Goal: Task Accomplishment & Management: Use online tool/utility

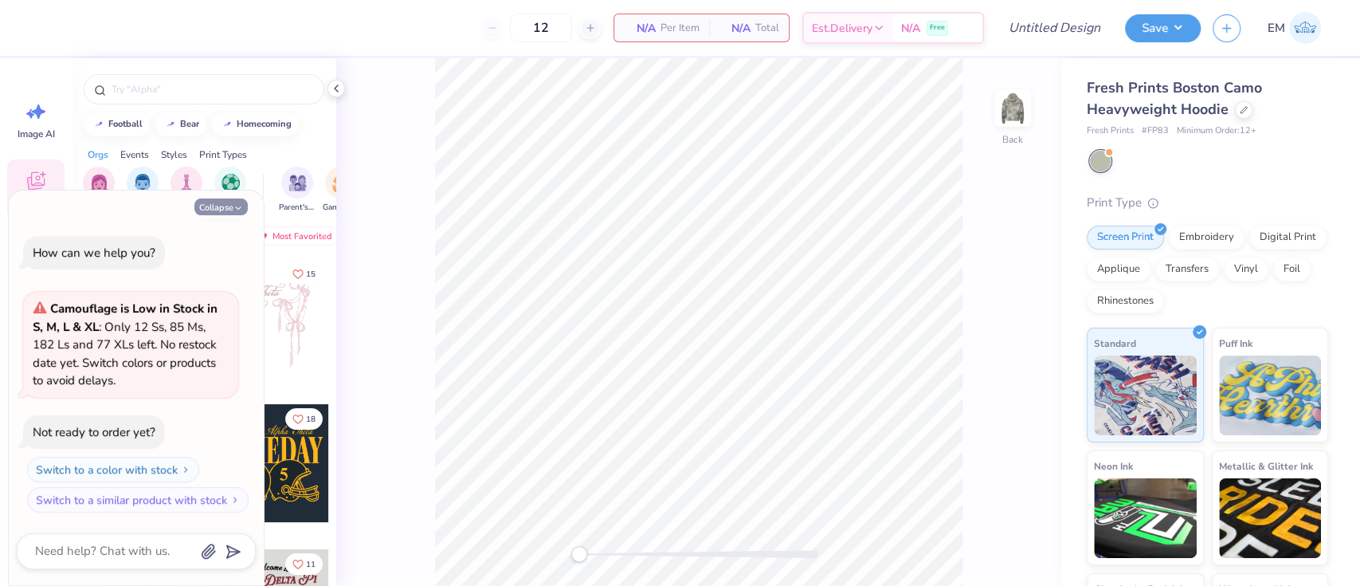
click at [239, 203] on icon "button" at bounding box center [239, 208] width 10 height 10
type textarea "x"
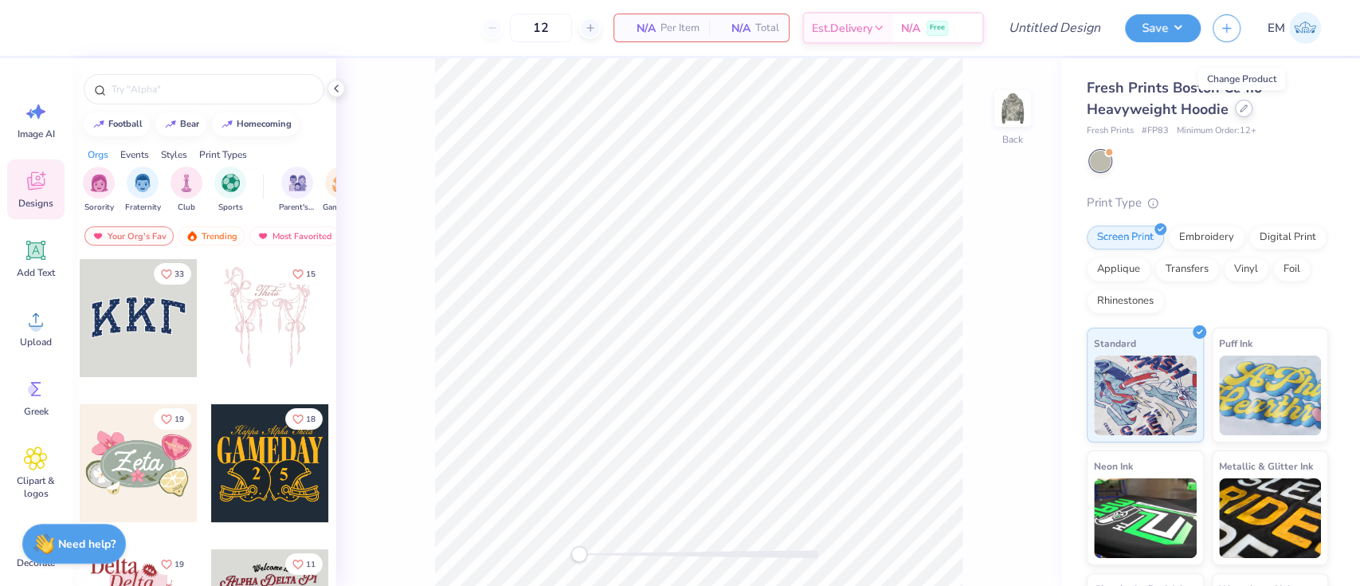
click at [1239, 112] on div at bounding box center [1244, 109] width 18 height 18
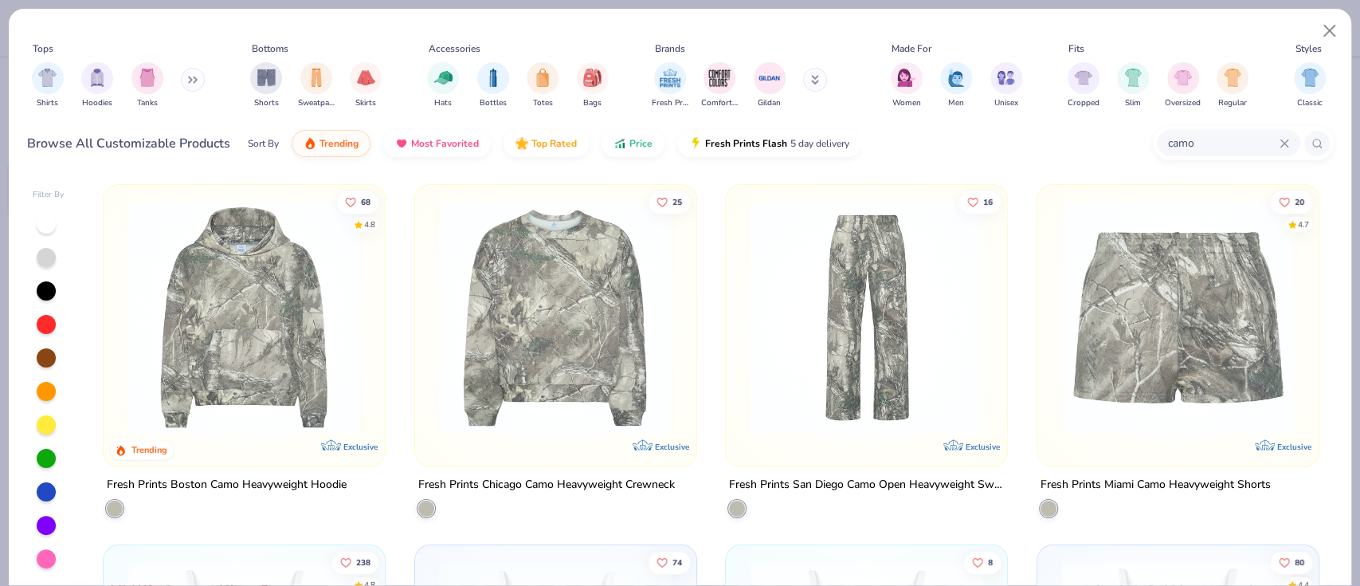
click at [569, 261] on img at bounding box center [555, 318] width 249 height 234
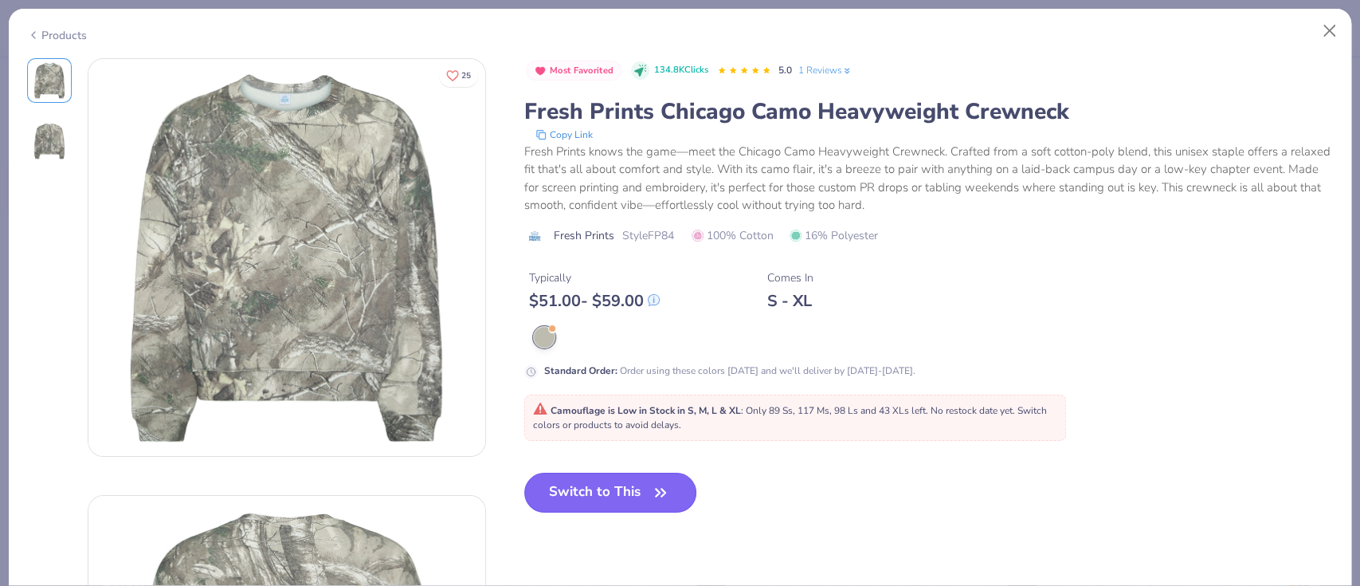
click at [667, 498] on icon "button" at bounding box center [661, 492] width 22 height 22
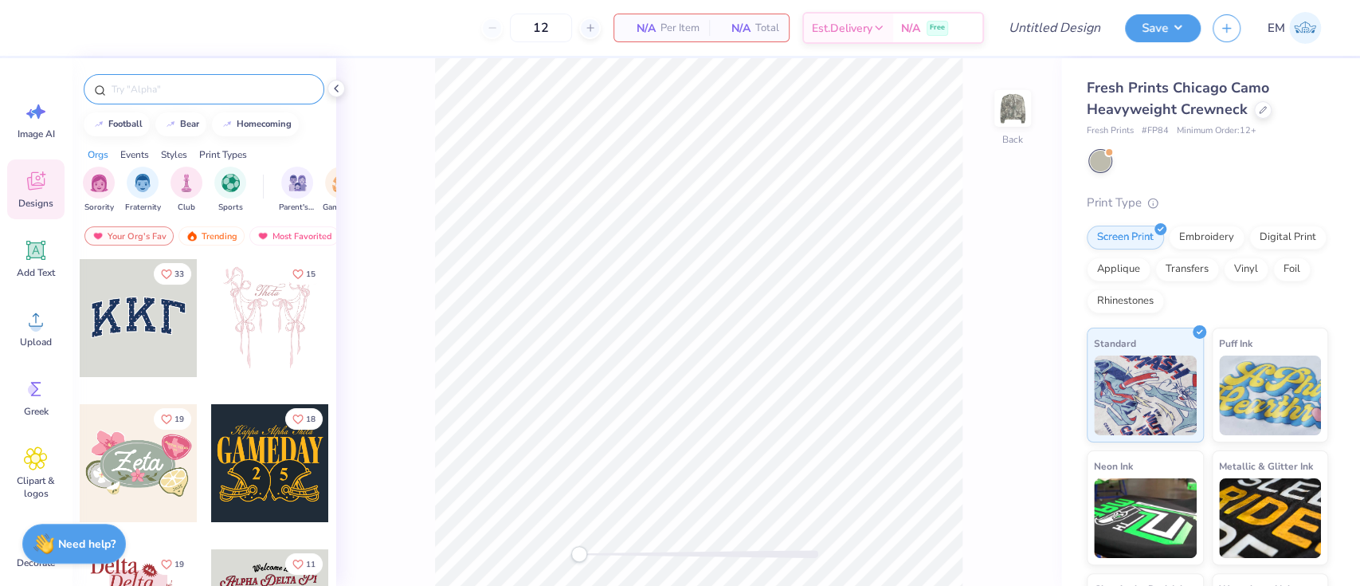
click at [224, 76] on div at bounding box center [204, 89] width 241 height 30
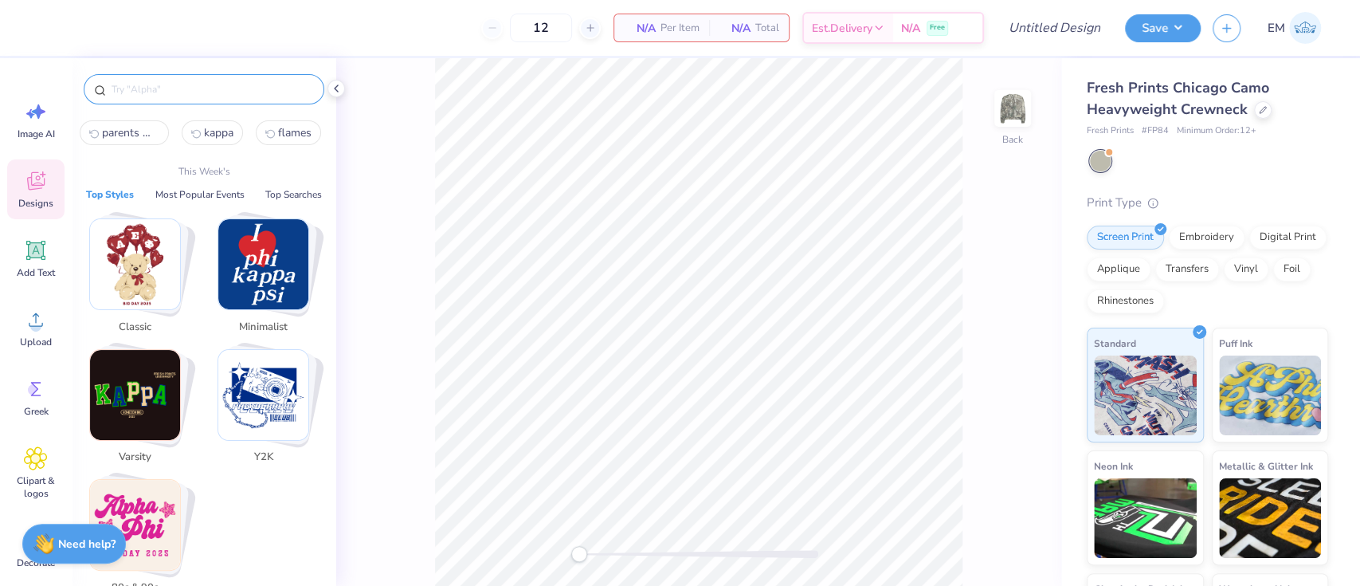
click at [221, 89] on input "text" at bounding box center [212, 89] width 204 height 16
click at [134, 406] on img "Stack Card Button Varsity" at bounding box center [135, 395] width 90 height 90
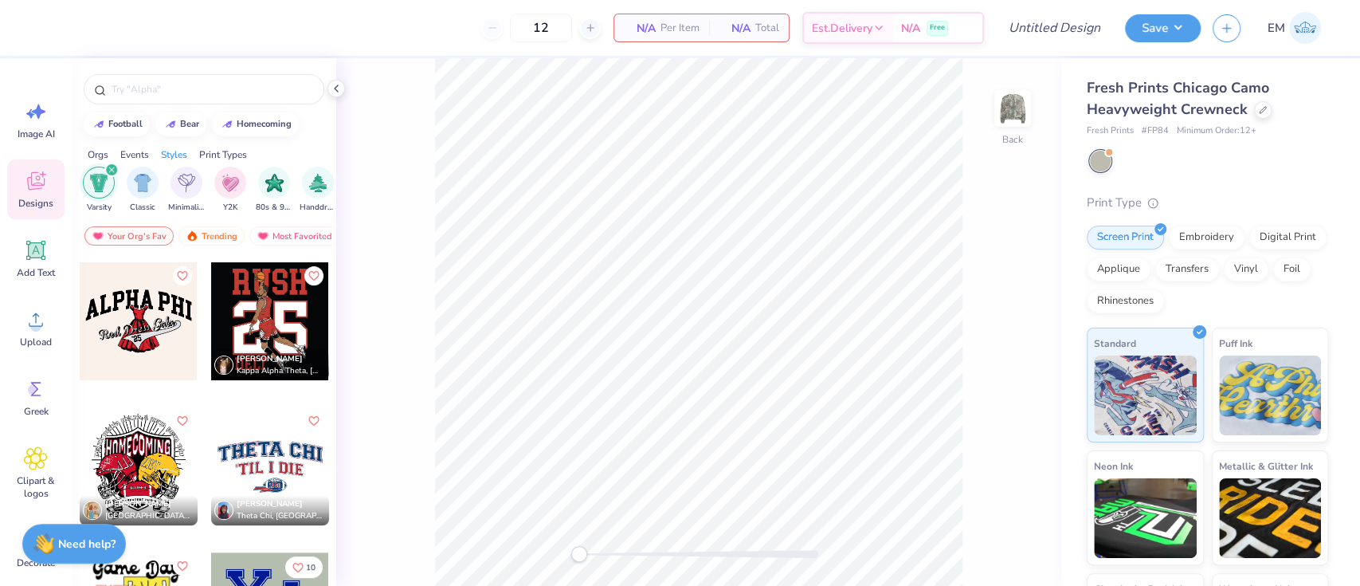
scroll to position [286, 0]
click at [261, 442] on div at bounding box center [270, 467] width 118 height 118
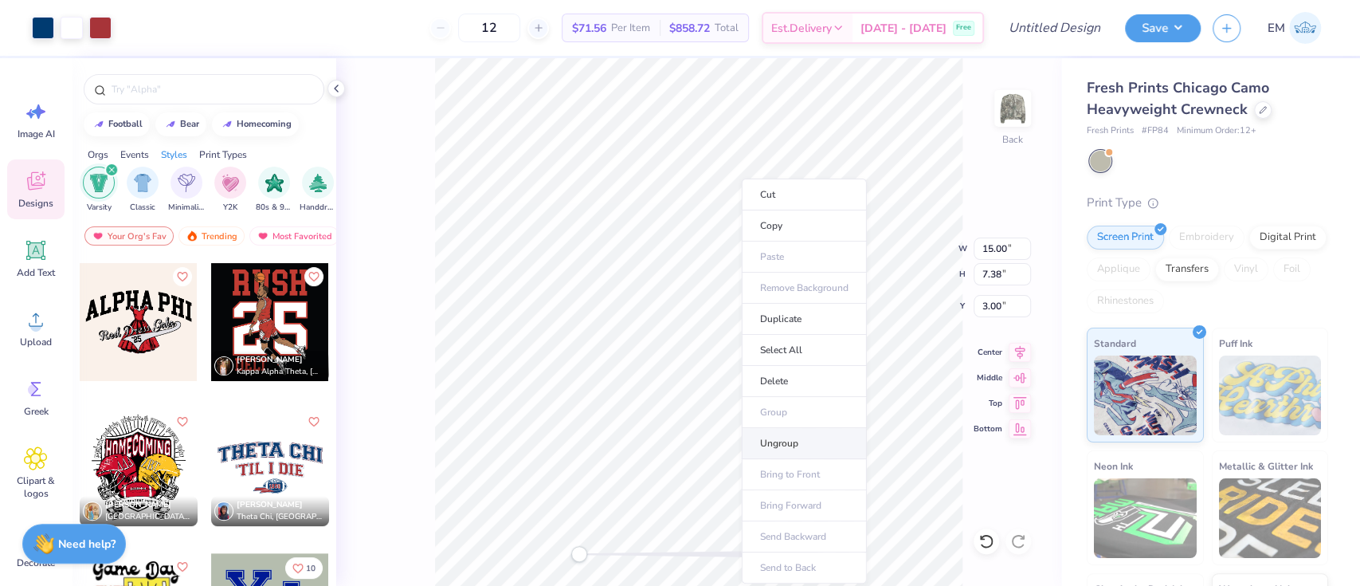
click at [775, 442] on li "Ungroup" at bounding box center [804, 443] width 125 height 31
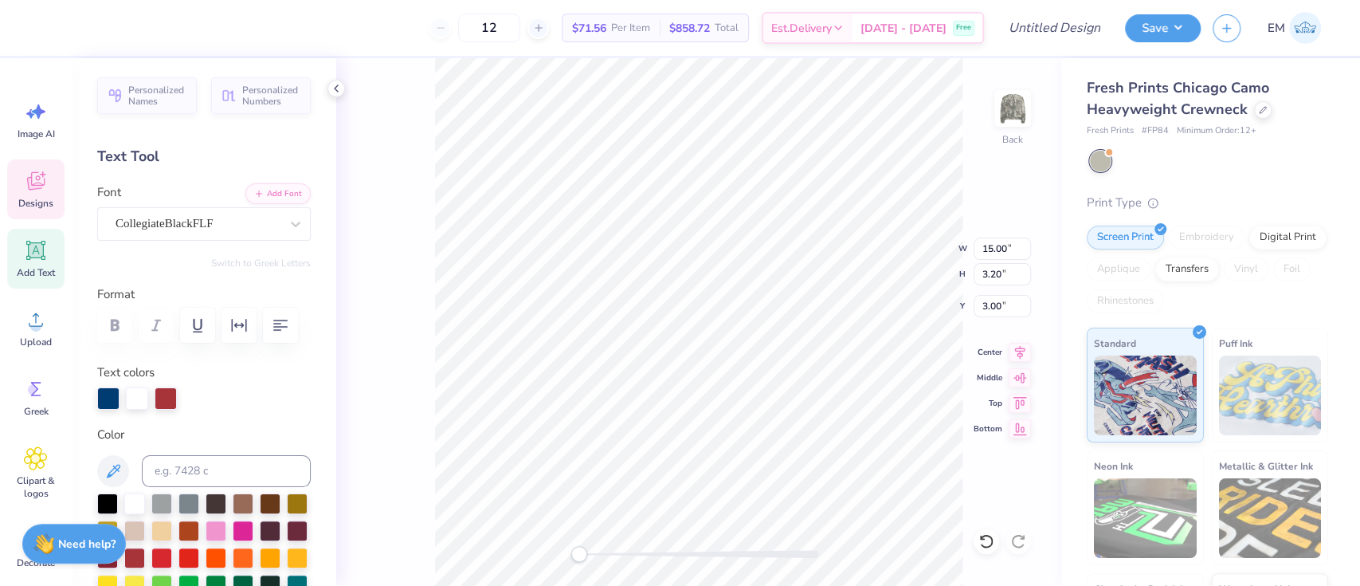
type textarea "T"
type textarea "ALPHA DELTA PI"
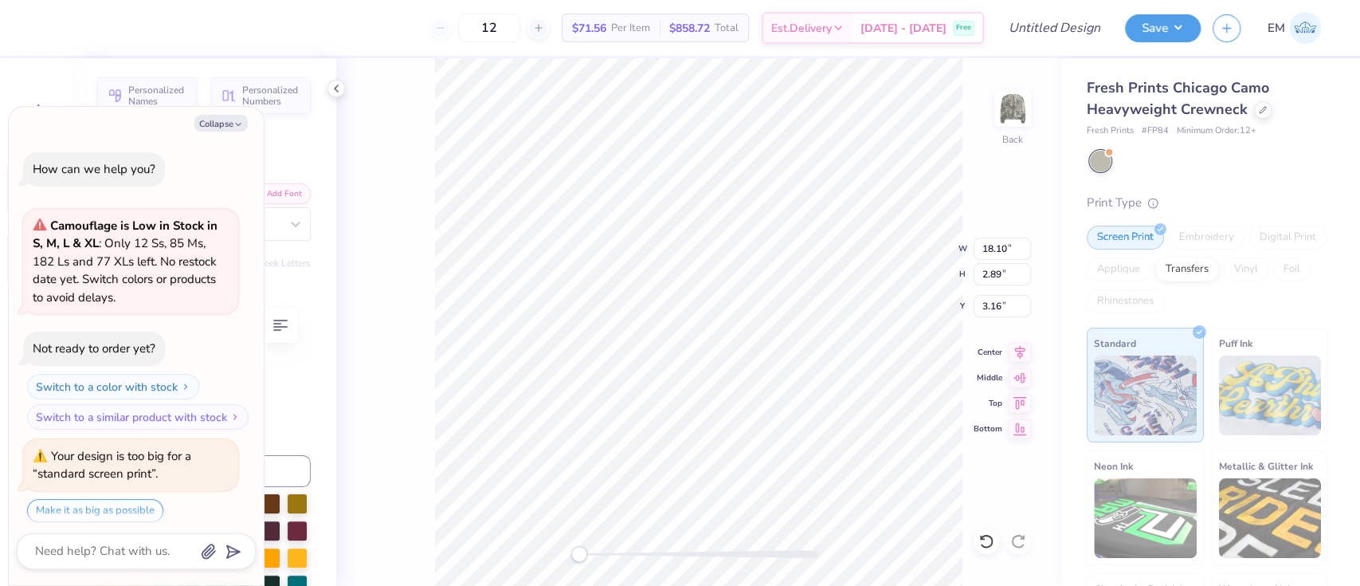
scroll to position [8, 0]
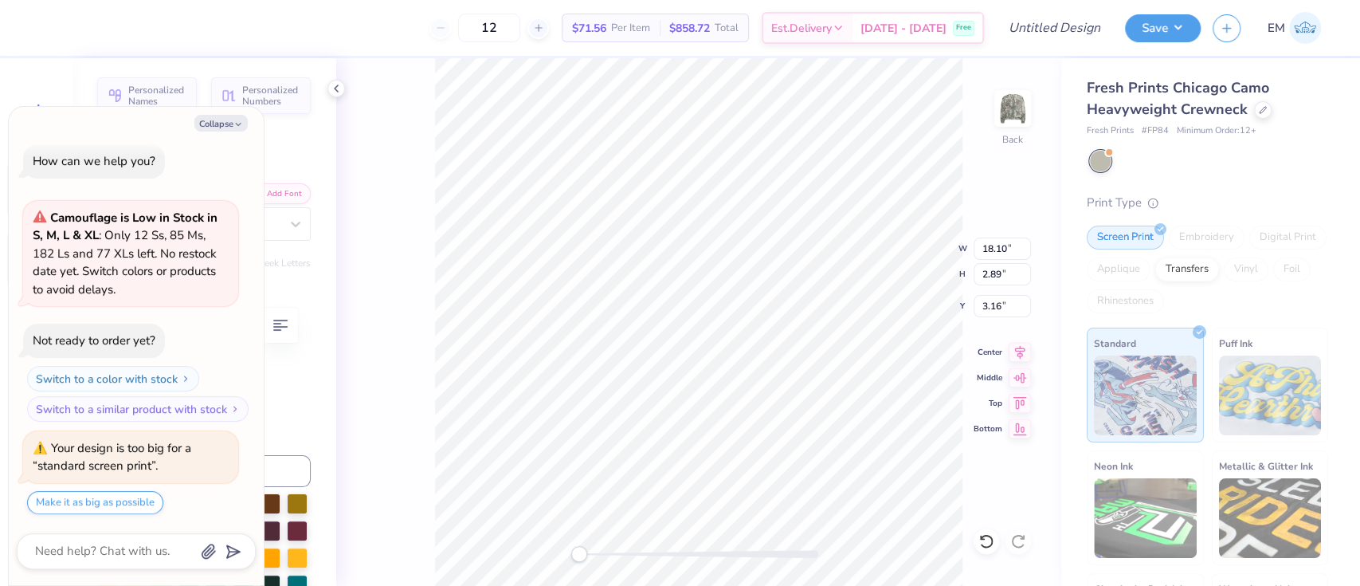
type textarea "x"
type input "3.92"
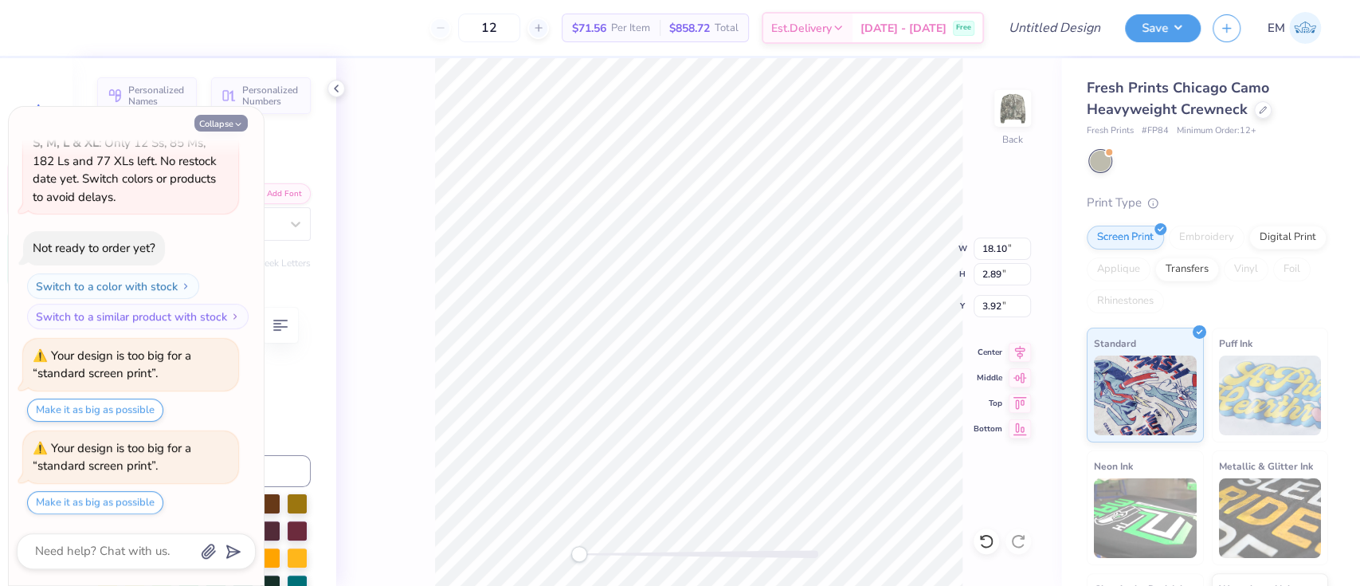
click at [232, 120] on button "Collapse" at bounding box center [220, 123] width 53 height 17
type textarea "x"
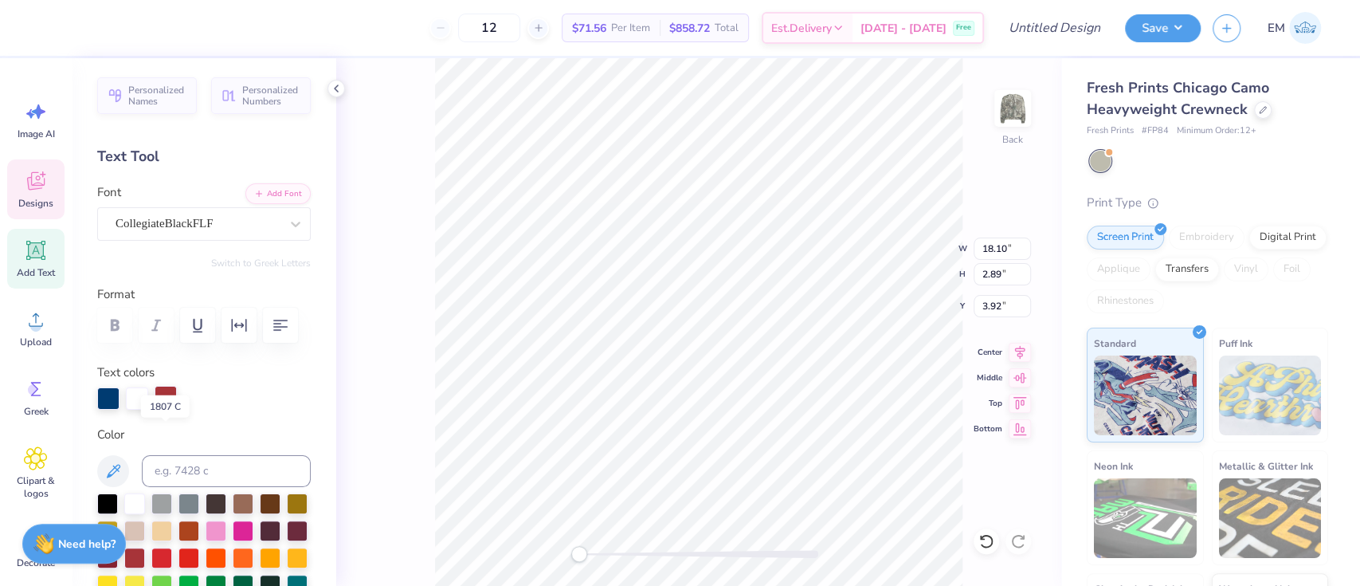
click at [159, 408] on div at bounding box center [166, 397] width 22 height 22
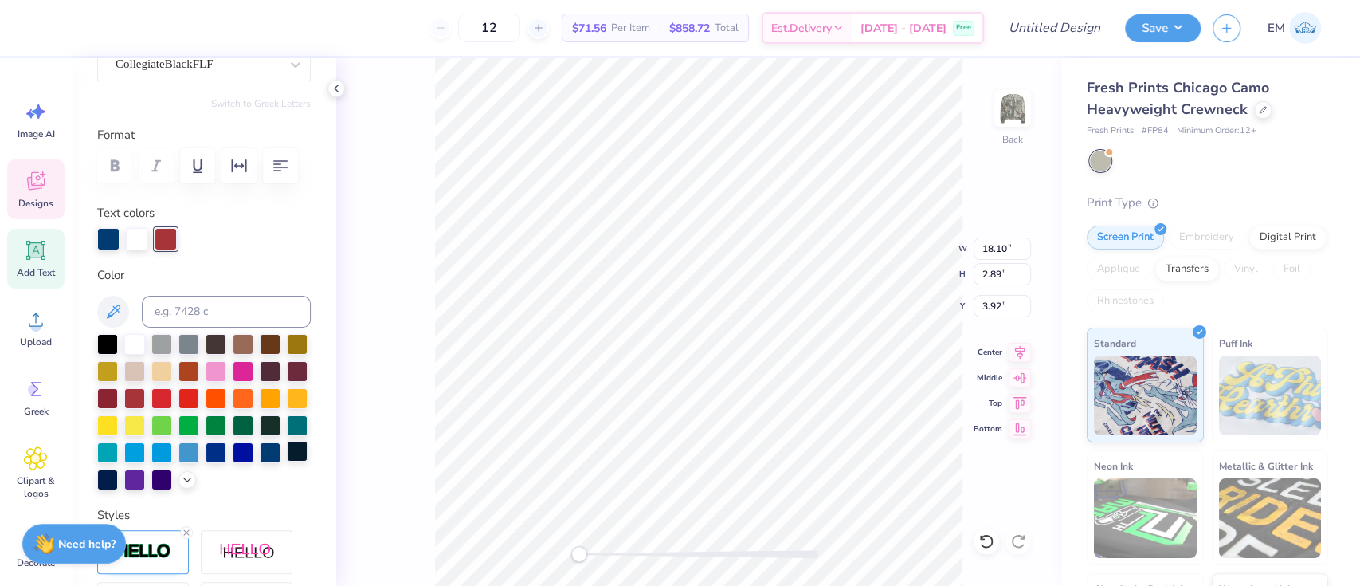
scroll to position [212, 0]
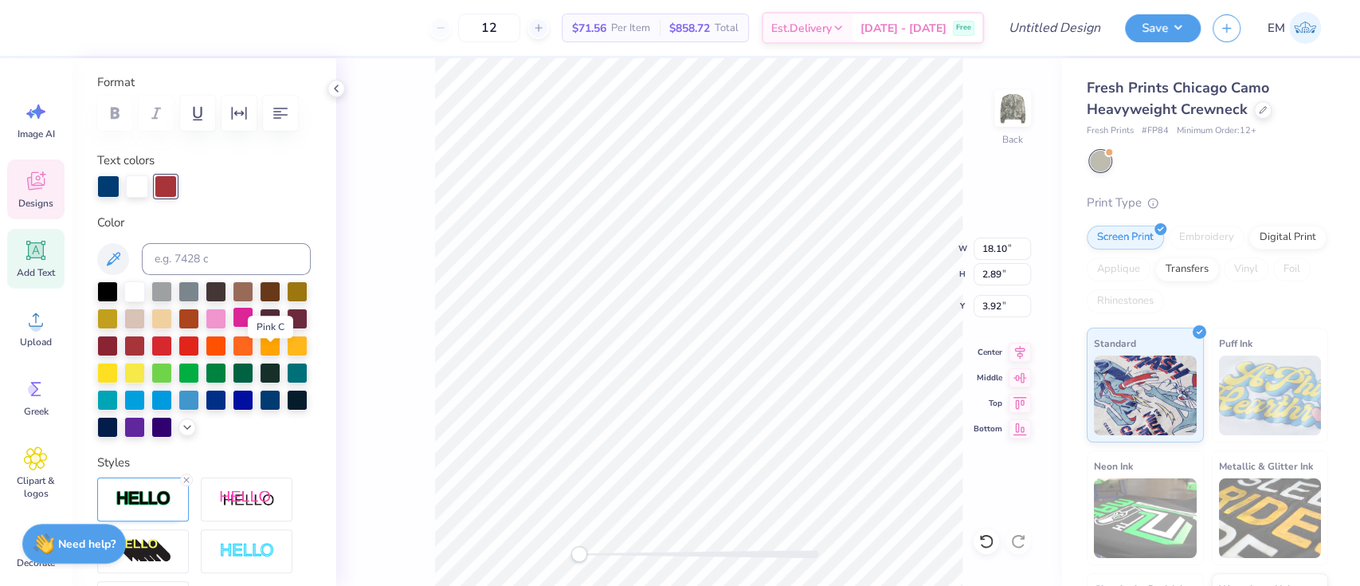
click at [253, 328] on div at bounding box center [243, 317] width 21 height 21
click at [108, 196] on div at bounding box center [108, 185] width 22 height 22
click at [253, 328] on div at bounding box center [243, 317] width 21 height 21
click at [159, 196] on div at bounding box center [166, 185] width 22 height 22
click at [253, 328] on div at bounding box center [243, 317] width 21 height 21
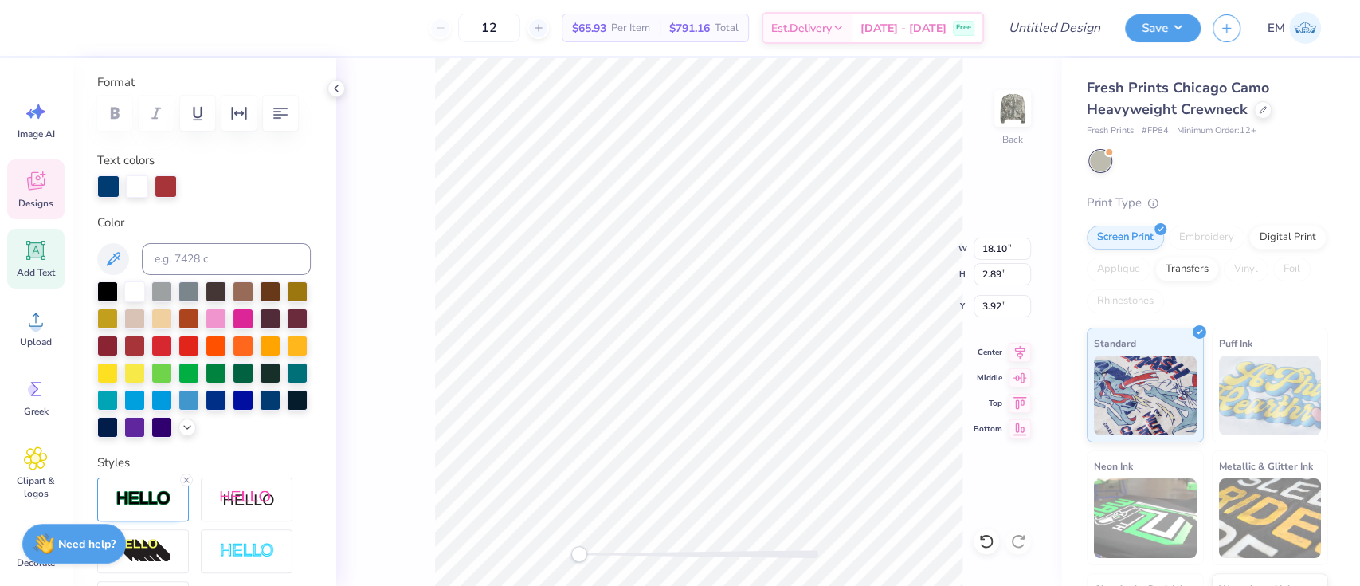
scroll to position [18, 2]
type textarea "A"
type textarea "ADPI"
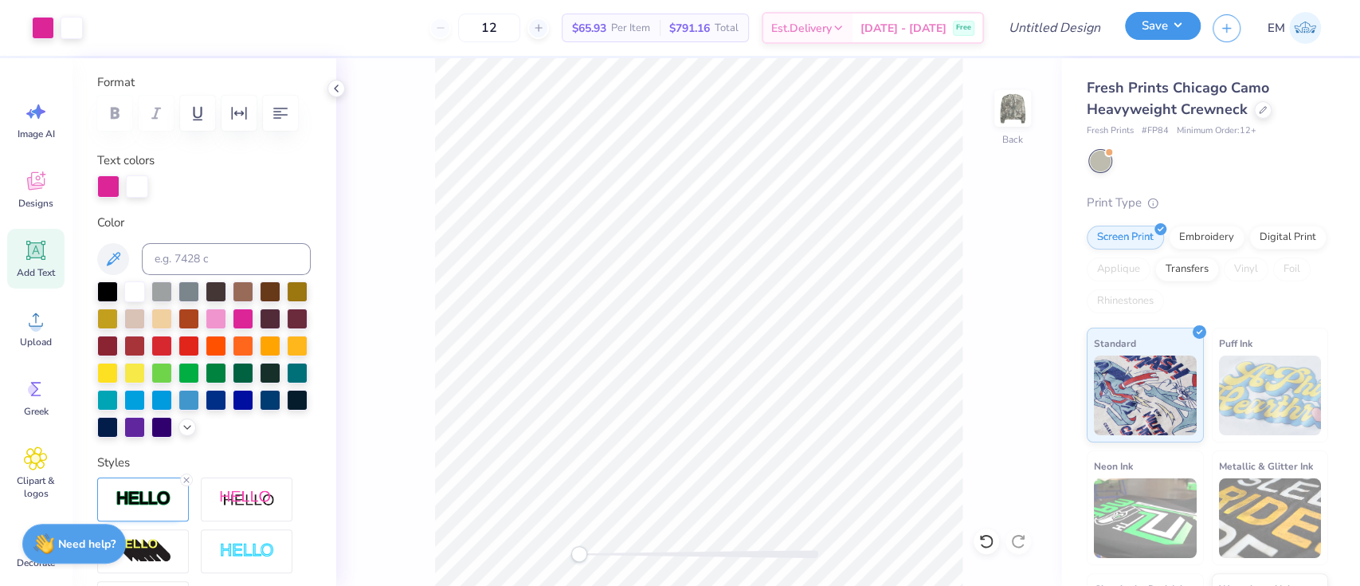
click at [1165, 24] on button "Save" at bounding box center [1163, 26] width 76 height 28
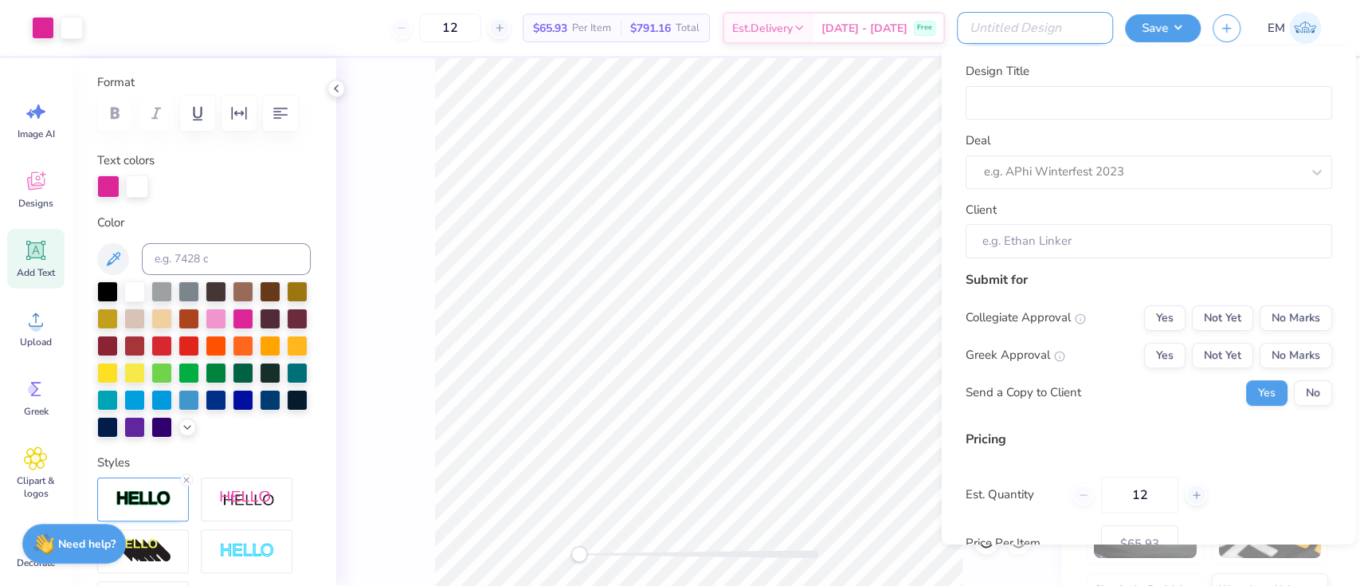
click at [1084, 20] on input "Design Title" at bounding box center [1035, 28] width 156 height 32
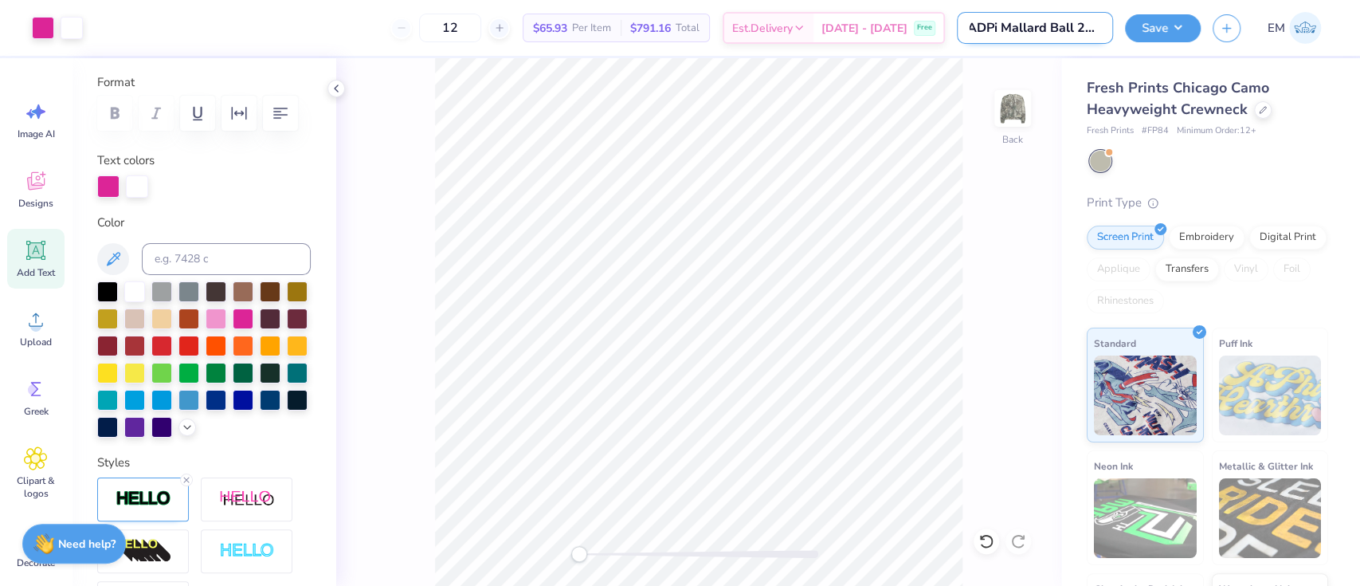
scroll to position [0, 10]
type input "ADPi Mallard Ball 2025"
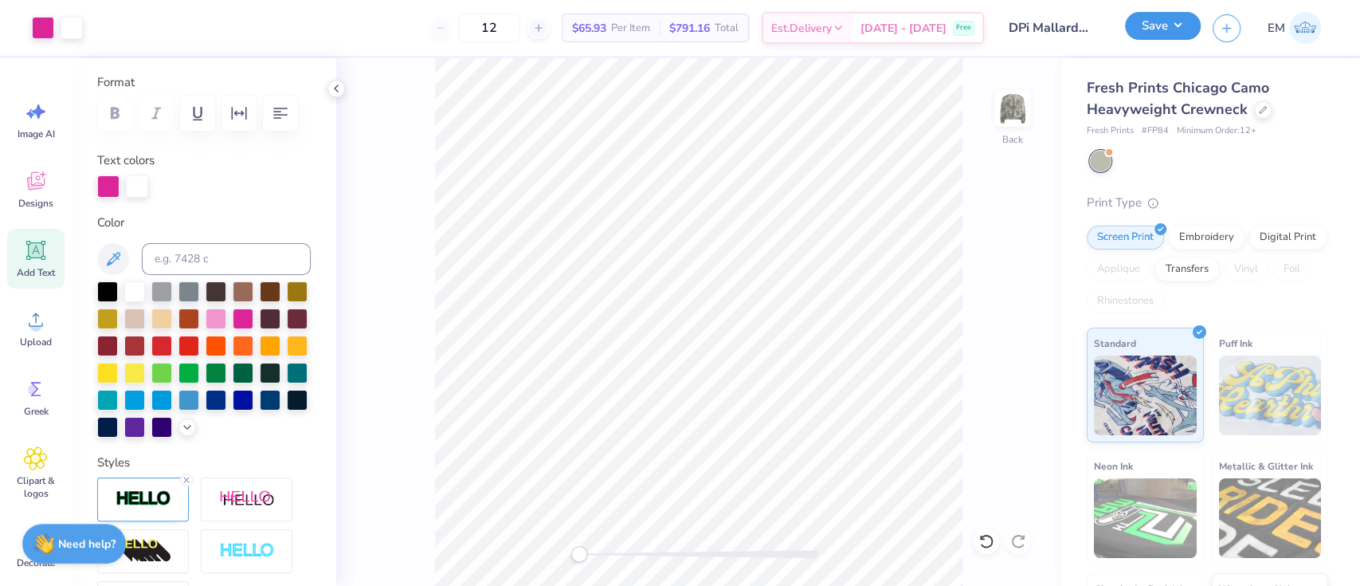
scroll to position [0, 0]
click at [1170, 27] on button "Save" at bounding box center [1163, 26] width 76 height 28
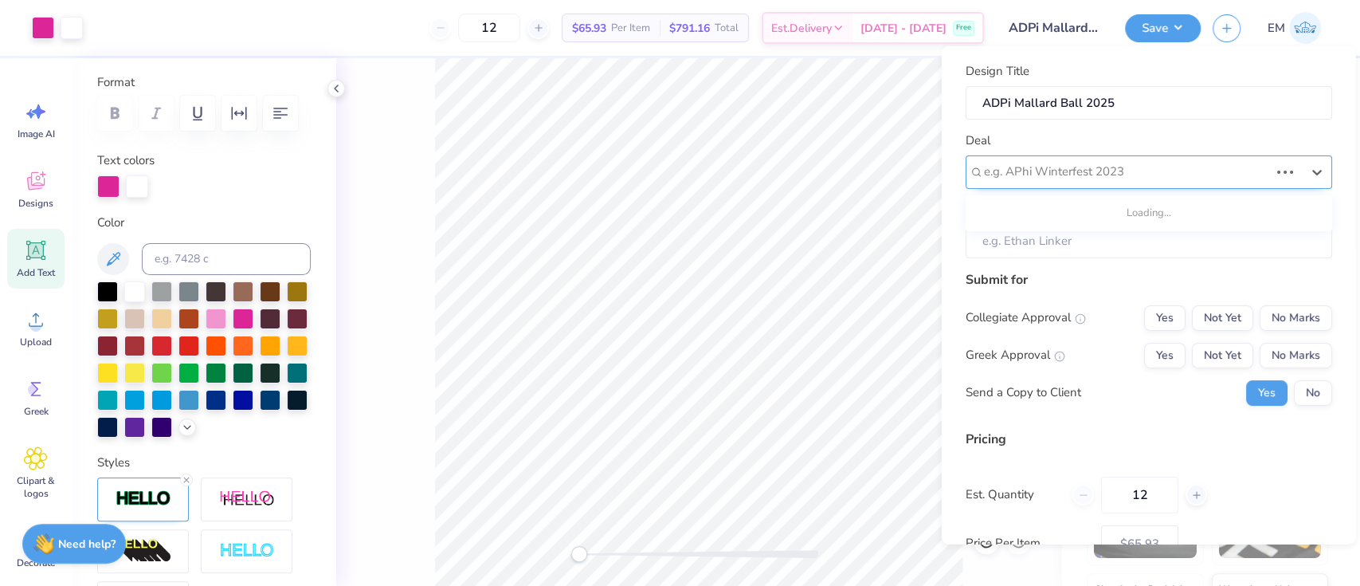
click at [1138, 171] on div at bounding box center [1126, 172] width 285 height 22
click at [1091, 202] on div "ADPi Mallard Ball" at bounding box center [1149, 214] width 354 height 26
type input "Malla"
type input "[PERSON_NAME]"
click at [1086, 236] on input "[PERSON_NAME]" at bounding box center [1148, 241] width 367 height 34
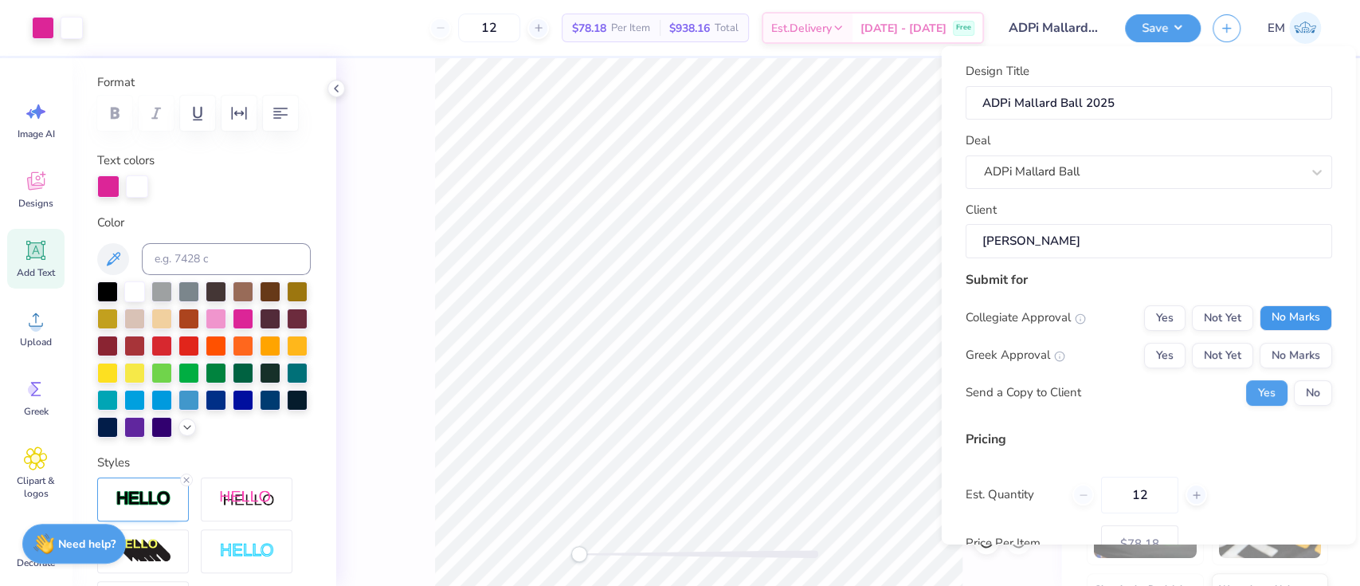
click at [1283, 314] on button "No Marks" at bounding box center [1295, 317] width 73 height 26
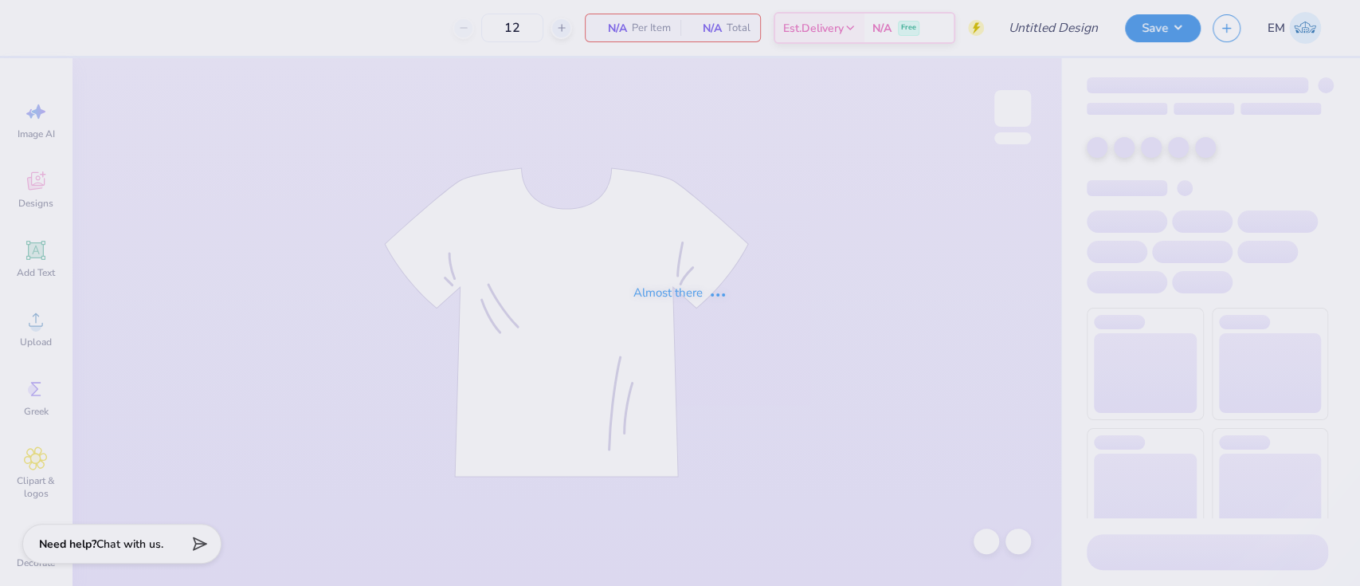
type input "SK Karnival 2025"
type input "100"
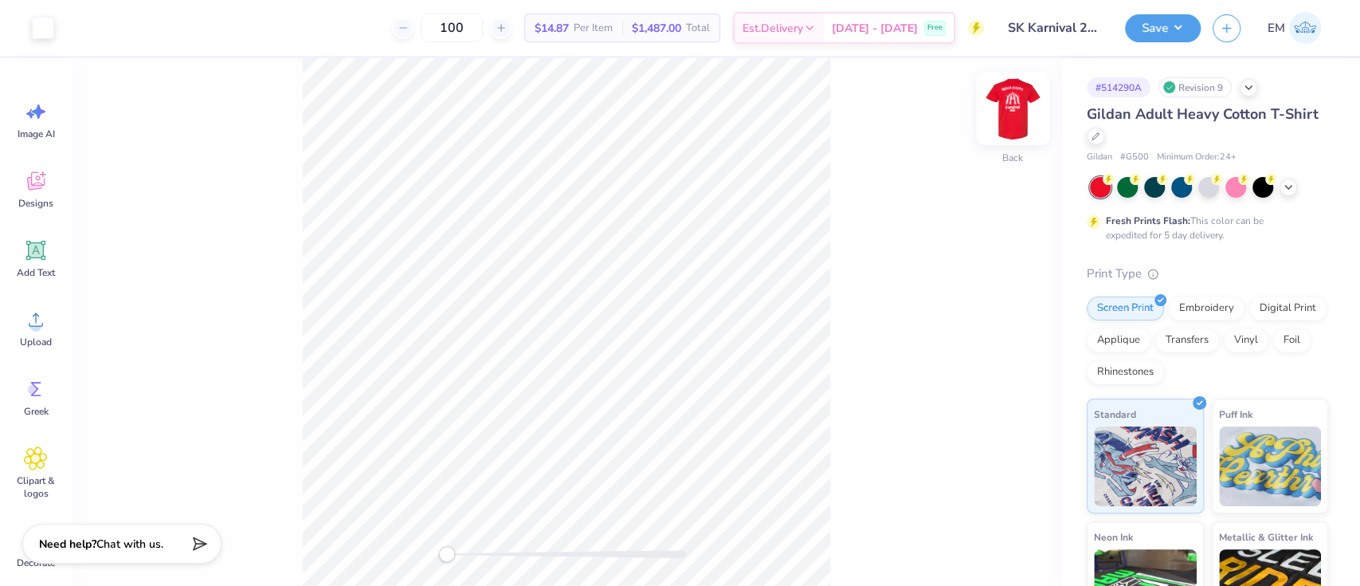
click at [1002, 125] on img at bounding box center [1013, 109] width 64 height 64
click at [1019, 116] on img at bounding box center [1013, 109] width 64 height 64
click at [1288, 183] on icon at bounding box center [1288, 185] width 13 height 13
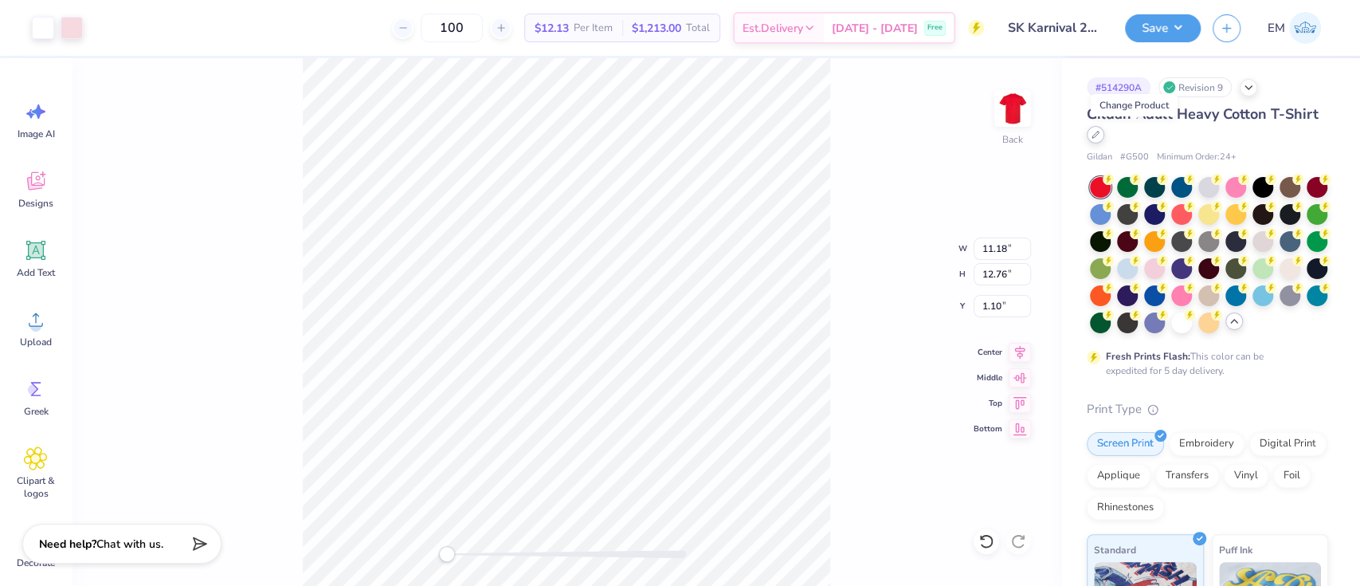
click at [1105, 132] on div at bounding box center [1096, 135] width 18 height 18
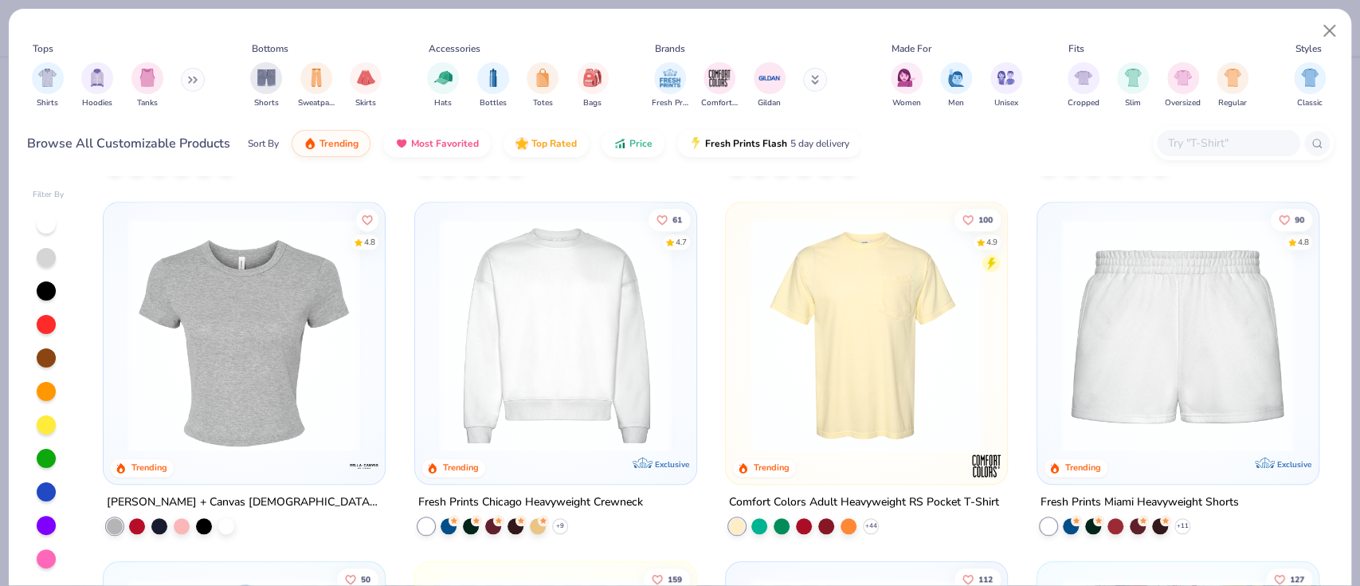
scroll to position [1275, 0]
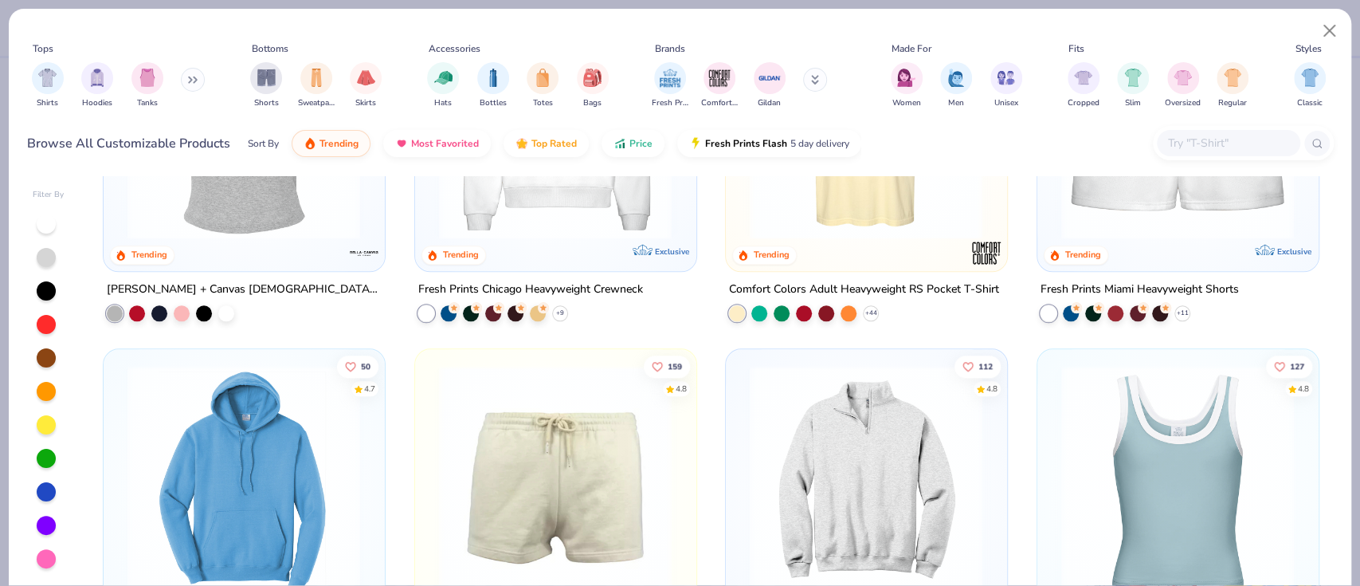
click at [249, 258] on div "4.8 Trending" at bounding box center [244, 129] width 281 height 281
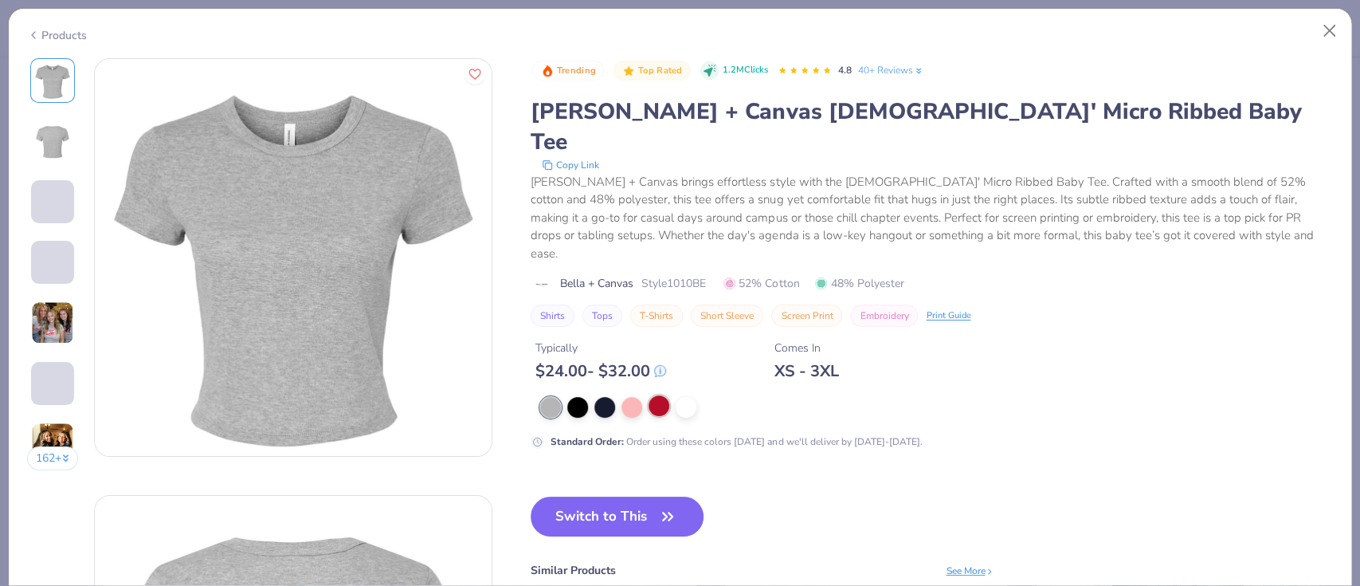
click at [657, 395] on div at bounding box center [659, 405] width 21 height 21
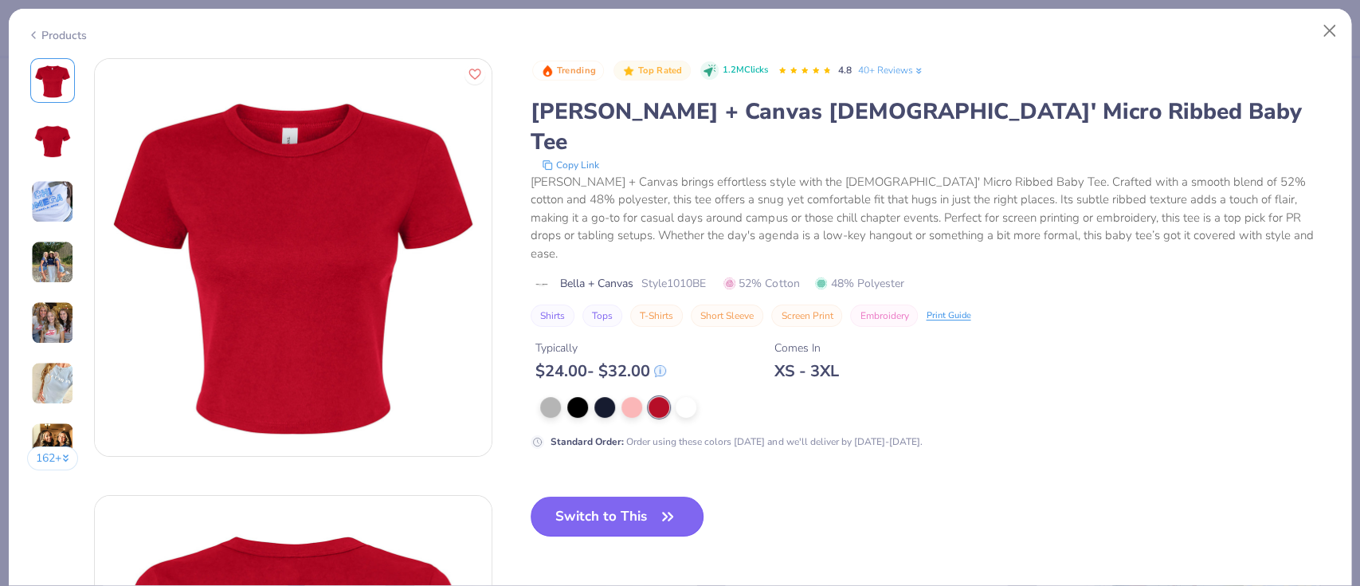
click at [642, 497] on button "Switch to This" at bounding box center [617, 517] width 173 height 40
click at [657, 497] on button "Switch to This" at bounding box center [617, 517] width 173 height 40
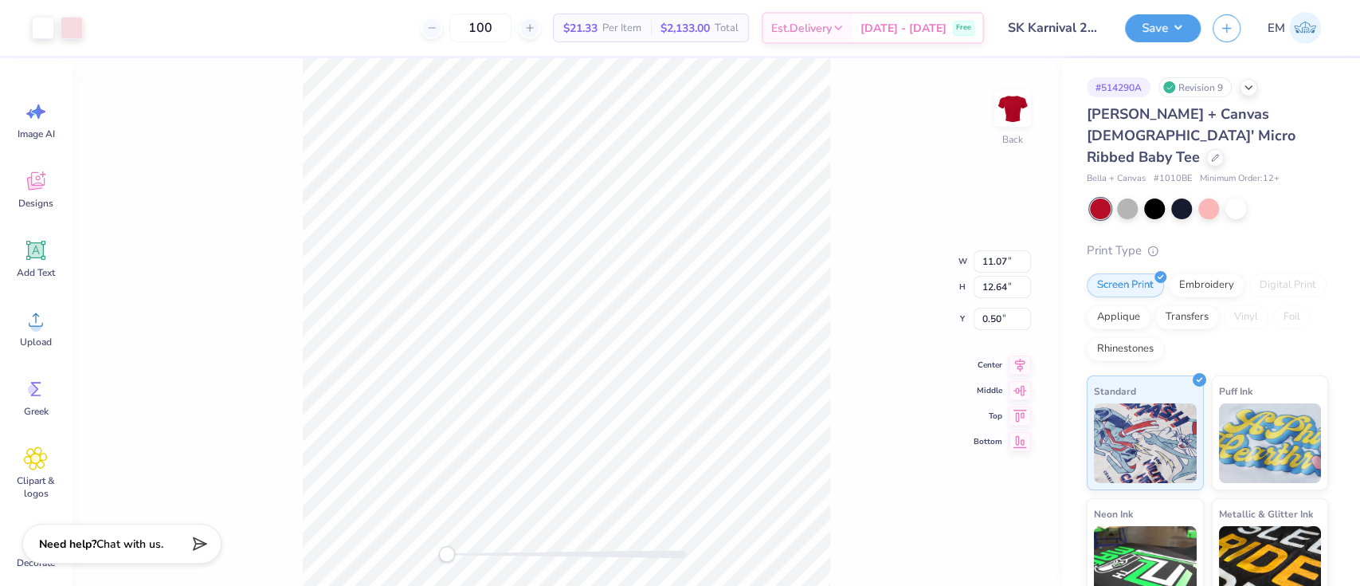
type input "1.79"
click at [835, 206] on div "Back W 8.42 8.42 " H 7.35 7.35 " Y 3.40 3.40 " Center Middle Top Bottom" at bounding box center [567, 322] width 990 height 528
click at [1247, 84] on polyline at bounding box center [1249, 85] width 6 height 3
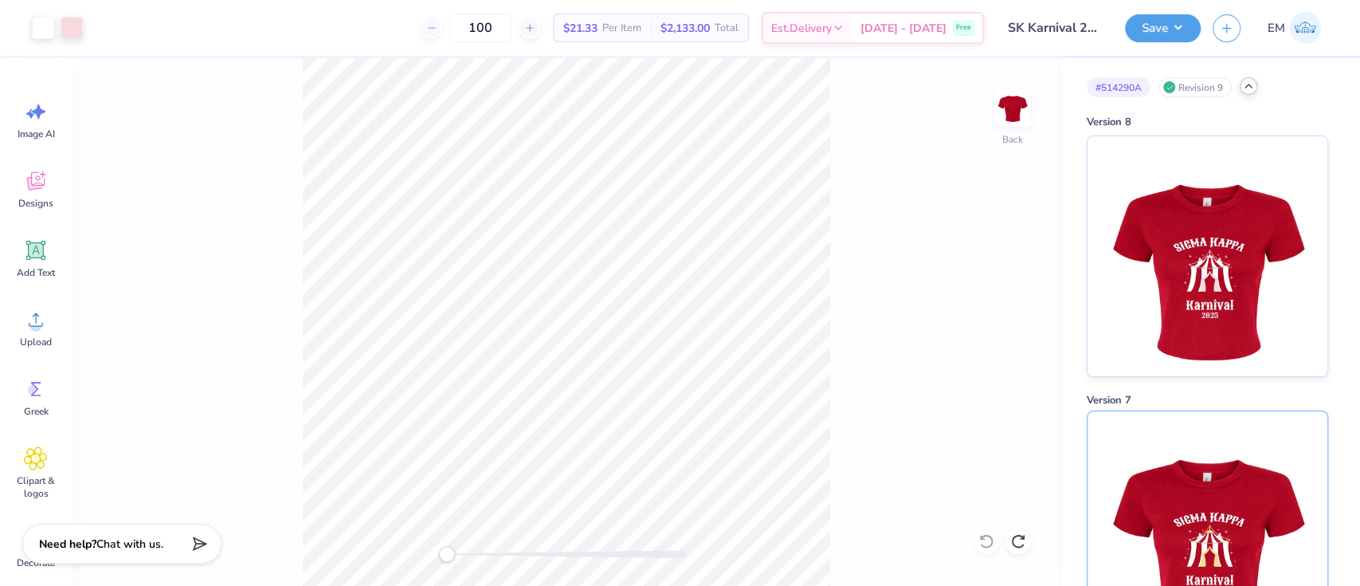
click at [1167, 462] on img at bounding box center [1208, 531] width 198 height 240
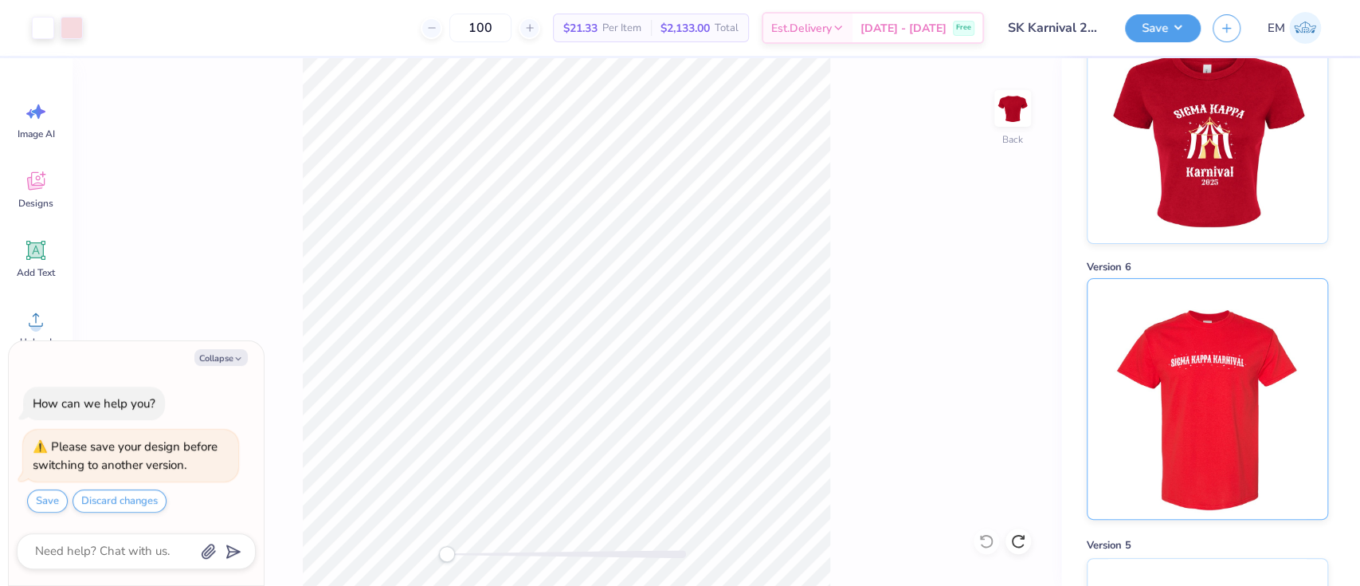
scroll to position [425, 0]
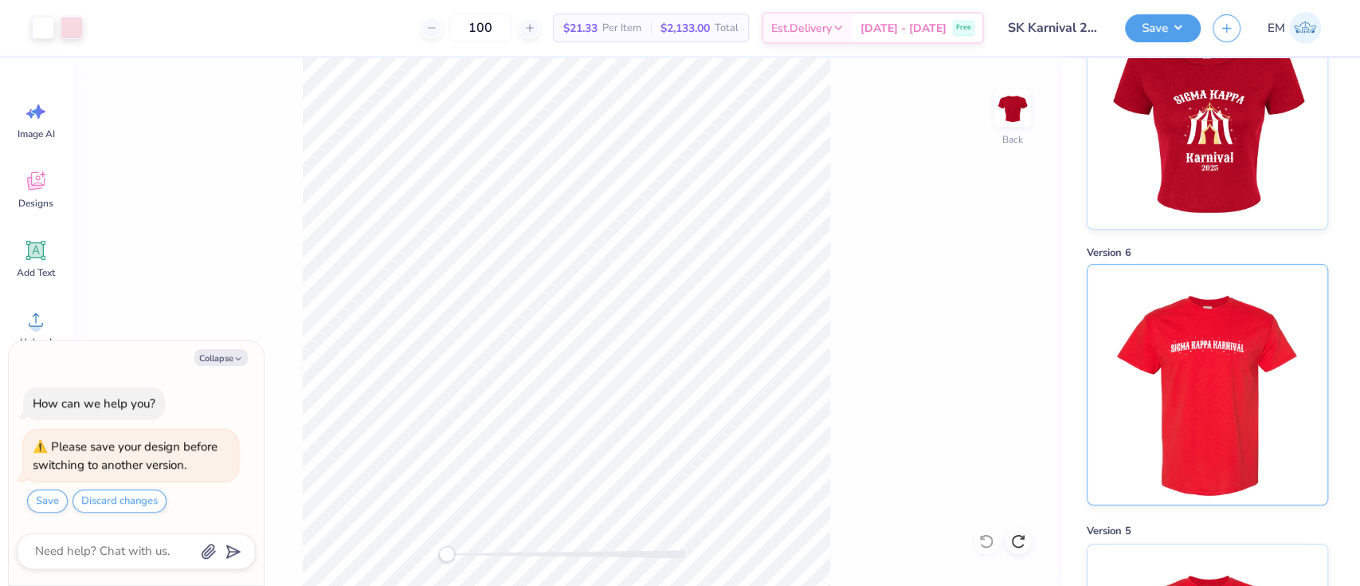
click at [1202, 285] on img at bounding box center [1208, 385] width 198 height 240
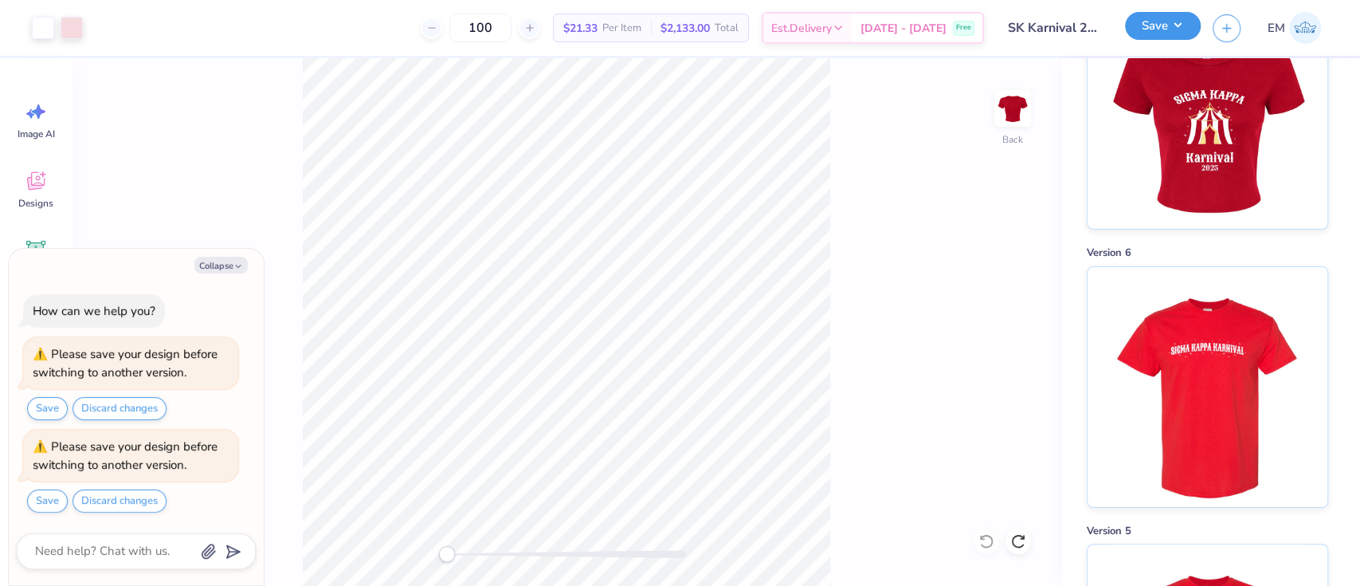
click at [1183, 22] on button "Save" at bounding box center [1163, 26] width 76 height 28
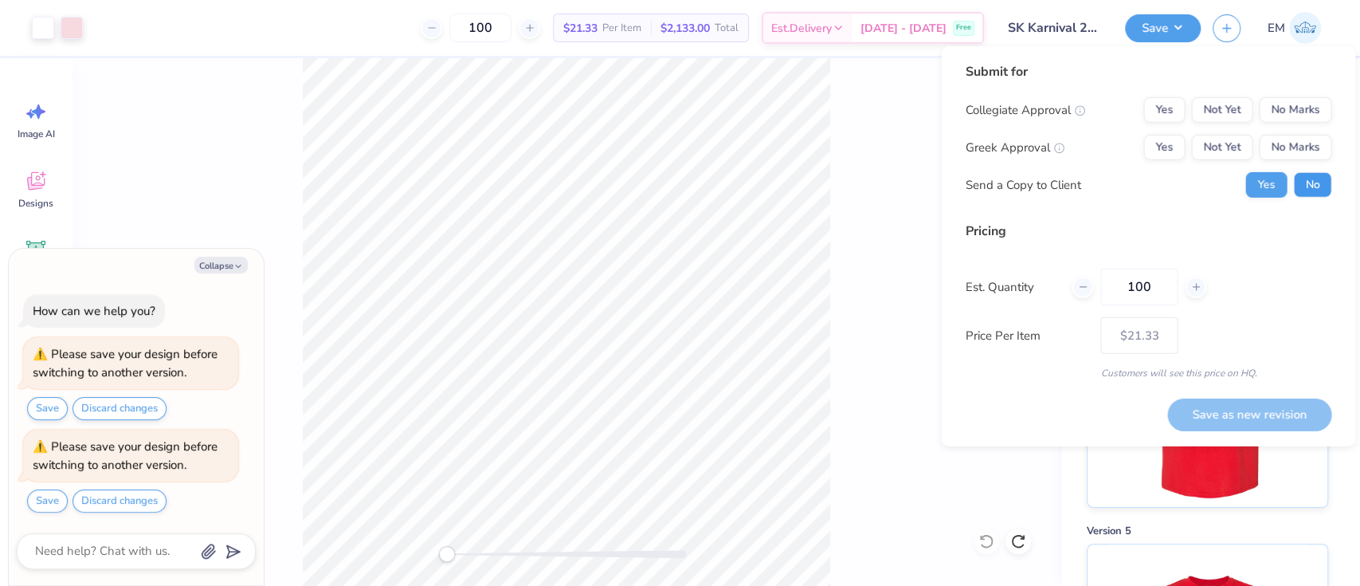
drag, startPoint x: 1319, startPoint y: 182, endPoint x: 1317, endPoint y: 161, distance: 20.8
click at [1319, 181] on button "No" at bounding box center [1313, 185] width 38 height 26
click at [1317, 151] on button "No Marks" at bounding box center [1295, 148] width 73 height 26
click at [1202, 131] on div "Collegiate Approval Yes Not Yet No Marks Greek Approval Yes Not Yet No Marks Se…" at bounding box center [1148, 147] width 367 height 100
click at [1237, 149] on button "Not Yet" at bounding box center [1222, 148] width 61 height 26
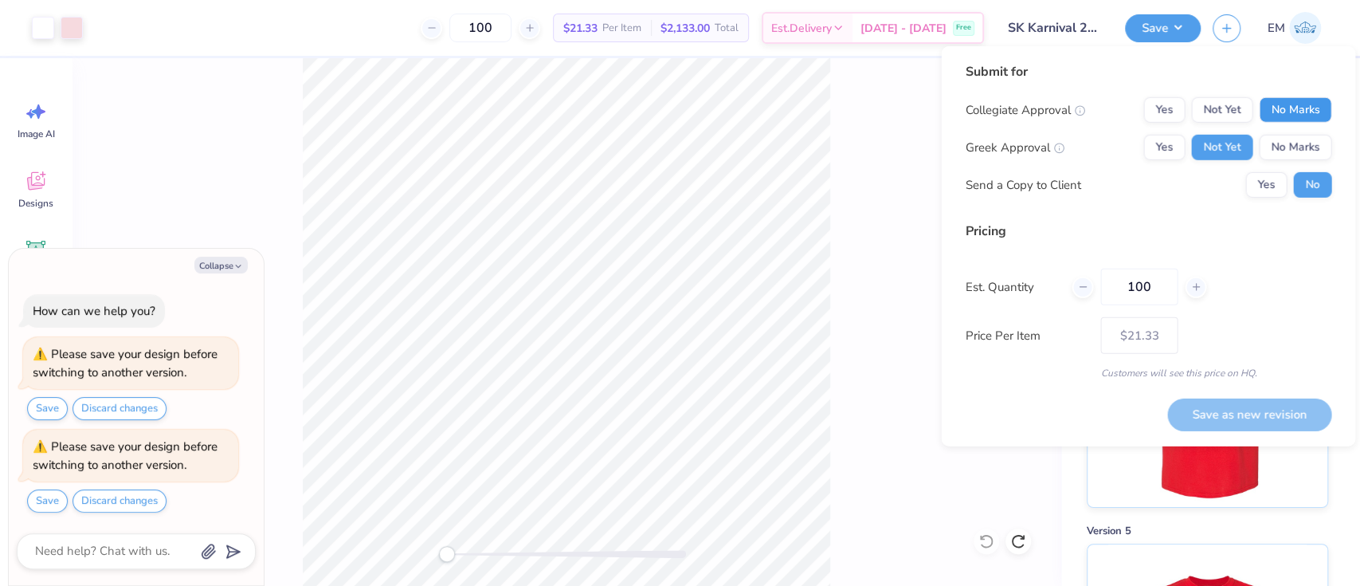
click at [1291, 115] on button "No Marks" at bounding box center [1295, 110] width 73 height 26
click at [1265, 399] on button "Save as new revision" at bounding box center [1250, 414] width 164 height 33
type textarea "x"
type input "– –"
type textarea "x"
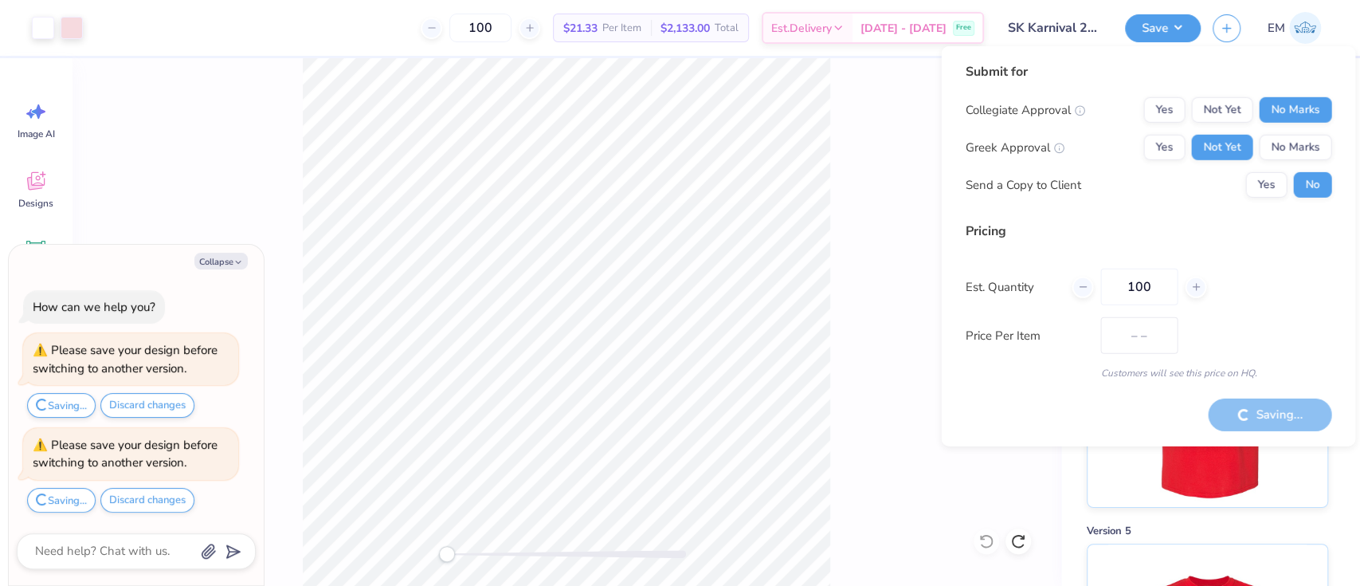
type input "$21.33"
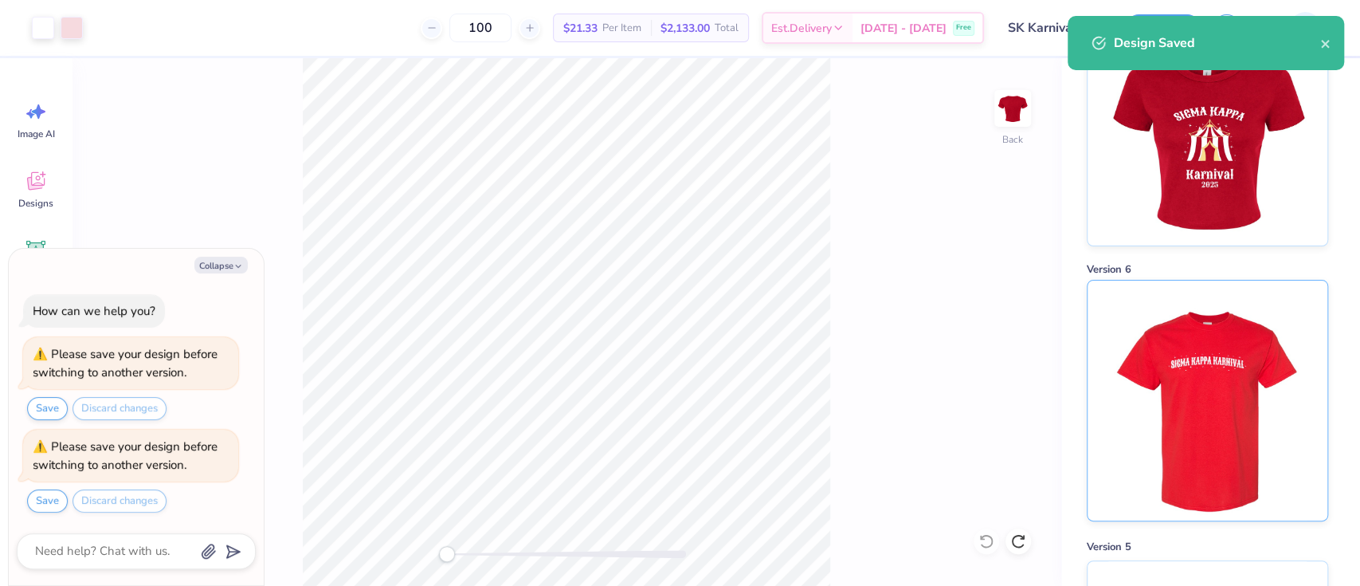
click at [1231, 309] on img at bounding box center [1208, 401] width 198 height 240
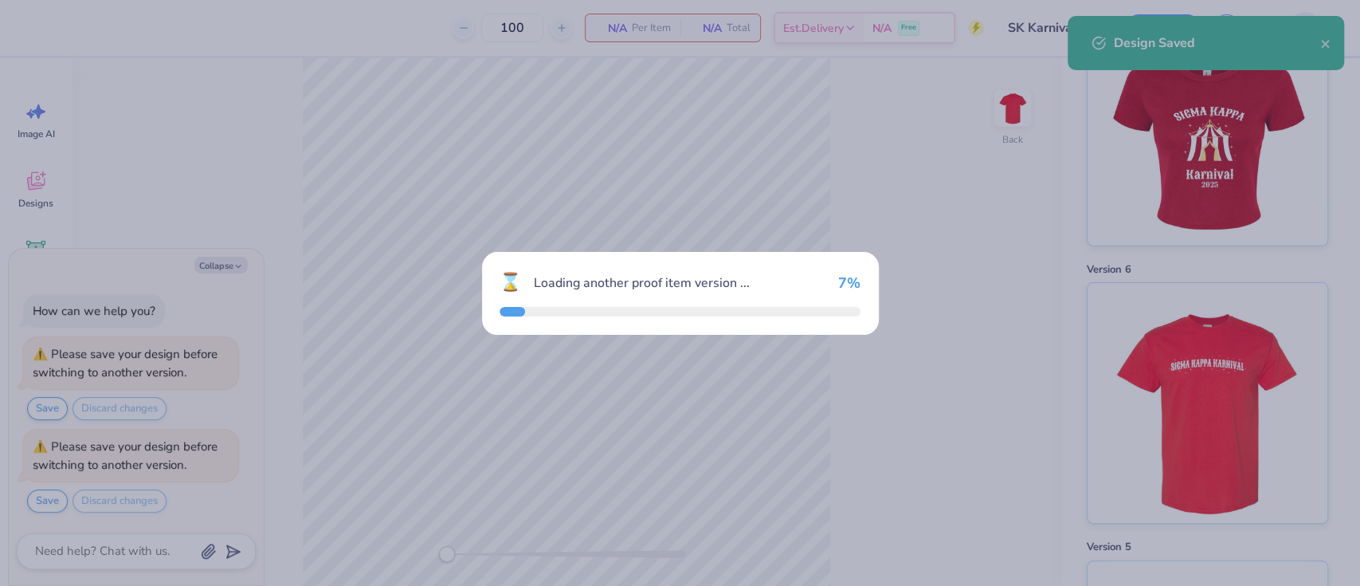
scroll to position [948, 0]
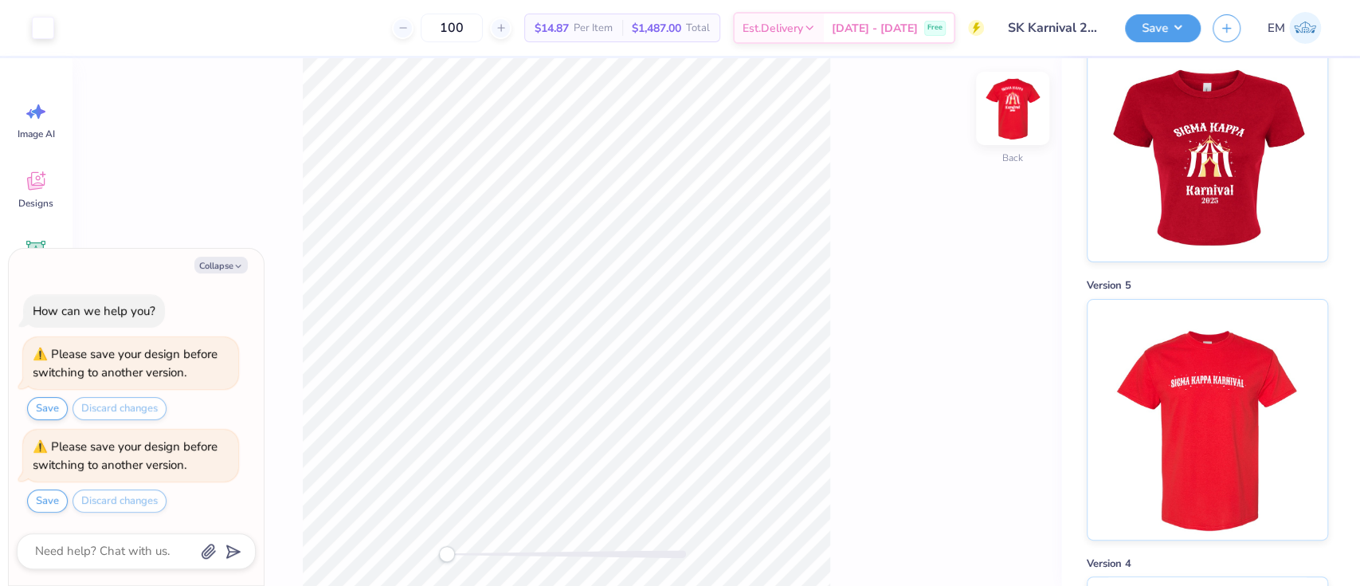
click at [1033, 104] on img at bounding box center [1013, 109] width 64 height 64
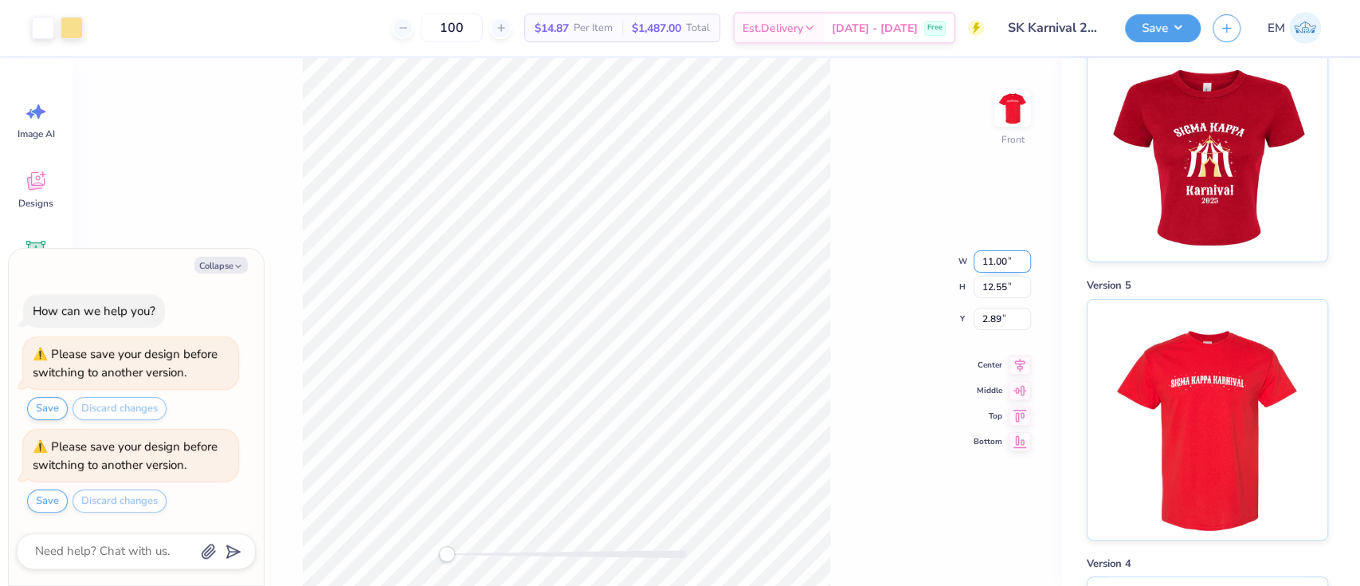
click at [1015, 253] on input "11.00" at bounding box center [1002, 261] width 57 height 22
drag, startPoint x: 1015, startPoint y: 253, endPoint x: 918, endPoint y: 245, distance: 96.8
click at [925, 243] on div "Front W 11.00 11.00 " H 12.55 12.55 " Y 2.89 2.89 " Center Middle Top Bottom" at bounding box center [567, 322] width 990 height 528
type textarea "x"
click at [1025, 265] on input "10.99" at bounding box center [1002, 261] width 57 height 22
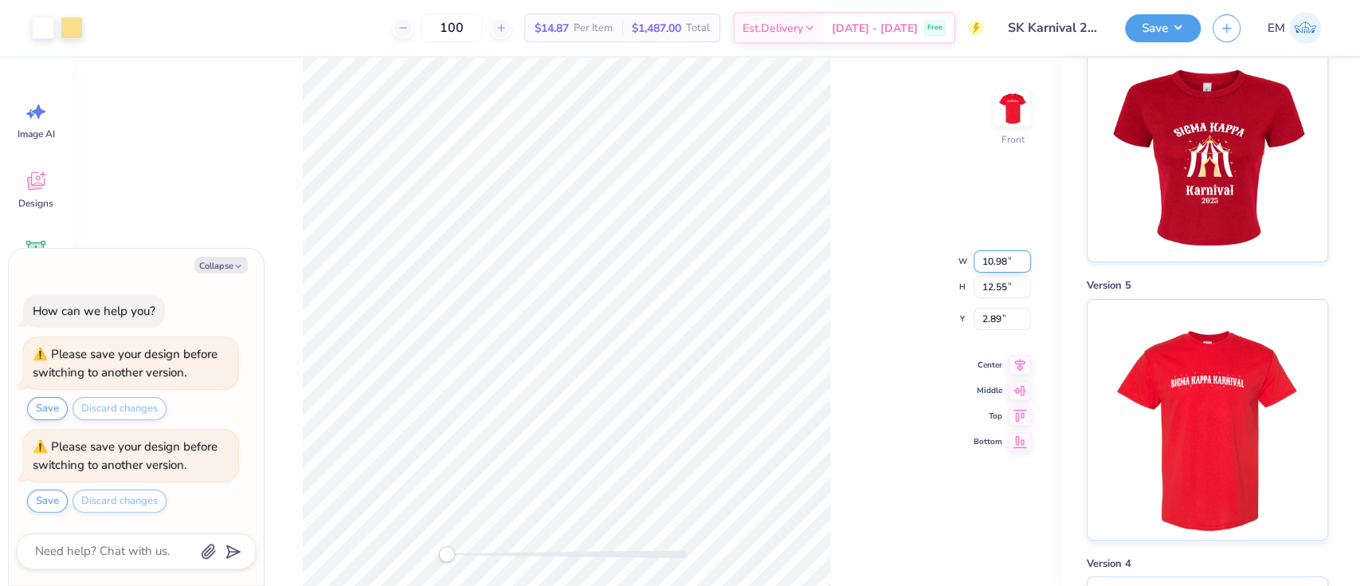
click at [1025, 265] on input "10.98" at bounding box center [1002, 261] width 57 height 22
click at [1025, 265] on input "10.97" at bounding box center [1002, 261] width 57 height 22
click at [1025, 265] on input "10.96" at bounding box center [1002, 261] width 57 height 22
click at [1027, 265] on input "9" at bounding box center [1002, 261] width 57 height 22
click at [1027, 265] on input "8.99" at bounding box center [1002, 261] width 57 height 22
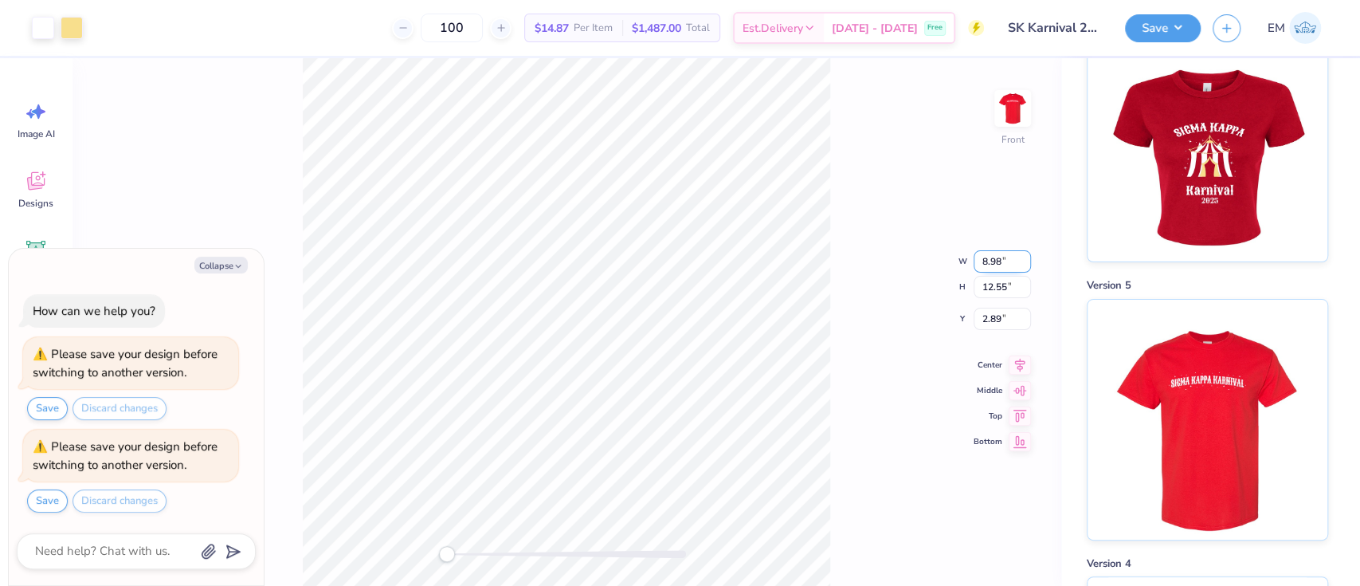
click at [1027, 265] on input "8.98" at bounding box center [1002, 261] width 57 height 22
click at [1027, 265] on input "8.97" at bounding box center [1002, 261] width 57 height 22
click at [1027, 265] on input "8.96" at bounding box center [1002, 261] width 57 height 22
click at [1027, 265] on input "8.95" at bounding box center [1002, 261] width 57 height 22
click at [1030, 265] on input "8.94" at bounding box center [1002, 261] width 57 height 22
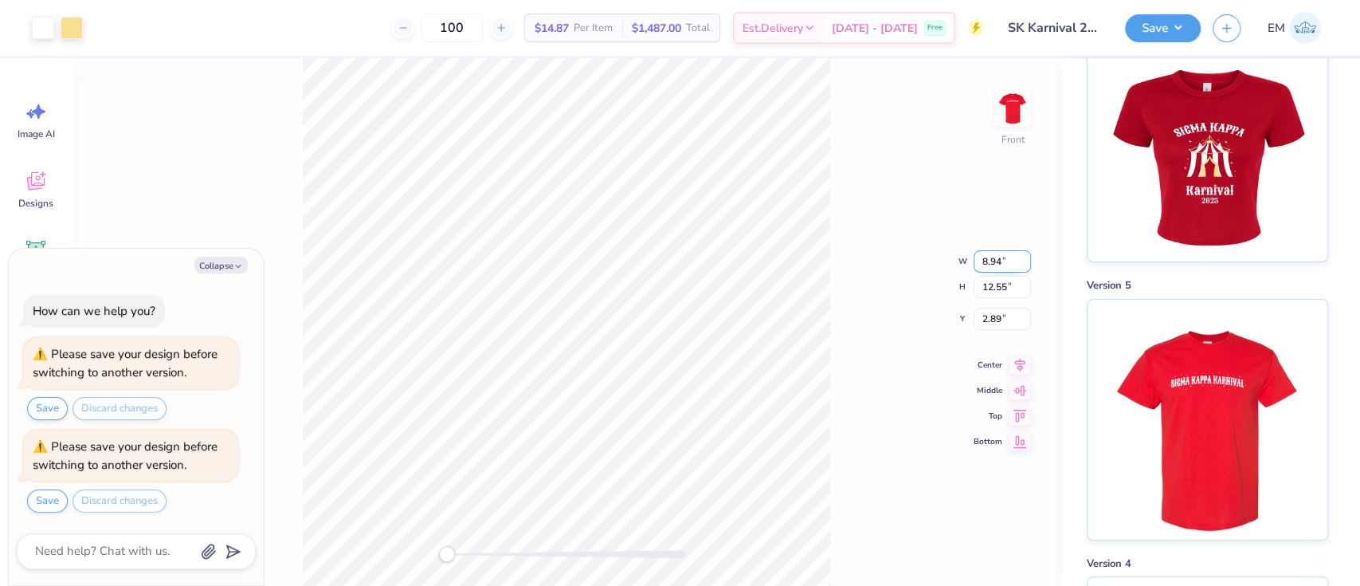
click at [1030, 265] on input "8.94" at bounding box center [1002, 261] width 57 height 22
click at [1022, 265] on input "8.93" at bounding box center [1002, 261] width 57 height 22
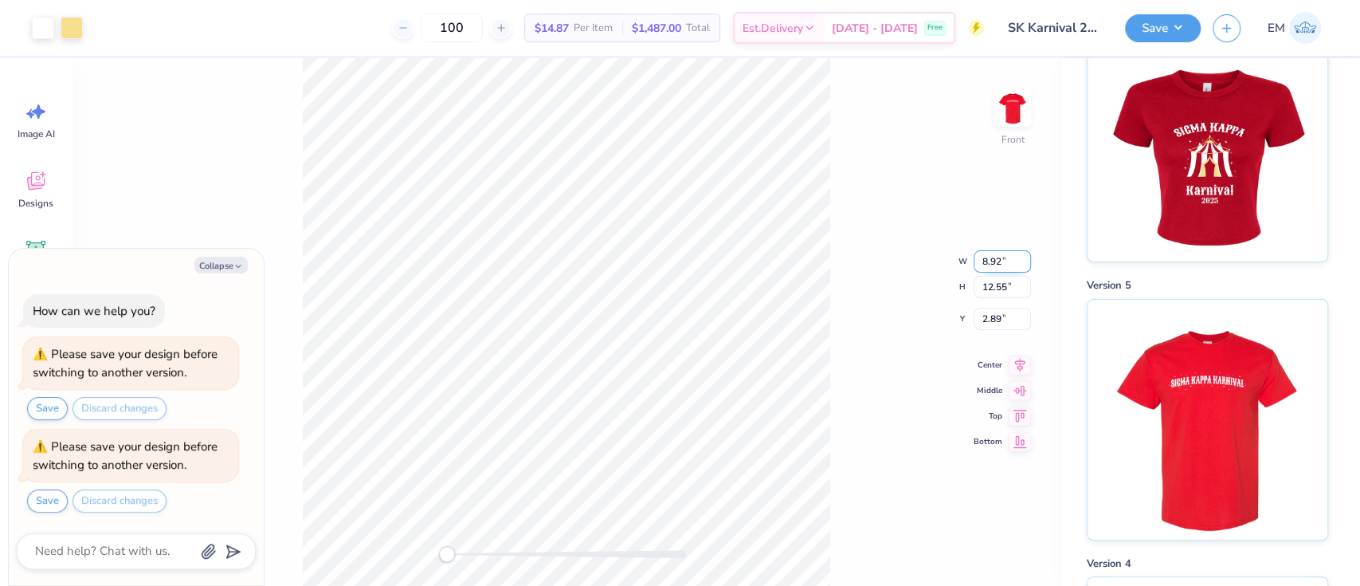
click at [1022, 265] on input "8.92" at bounding box center [1002, 261] width 57 height 22
click at [1022, 265] on input "8.91" at bounding box center [1002, 261] width 57 height 22
click at [1023, 265] on input "8.9" at bounding box center [1002, 261] width 57 height 22
click at [1023, 265] on input "8.89" at bounding box center [1002, 261] width 57 height 22
click at [1023, 265] on input "8.88" at bounding box center [1002, 261] width 57 height 22
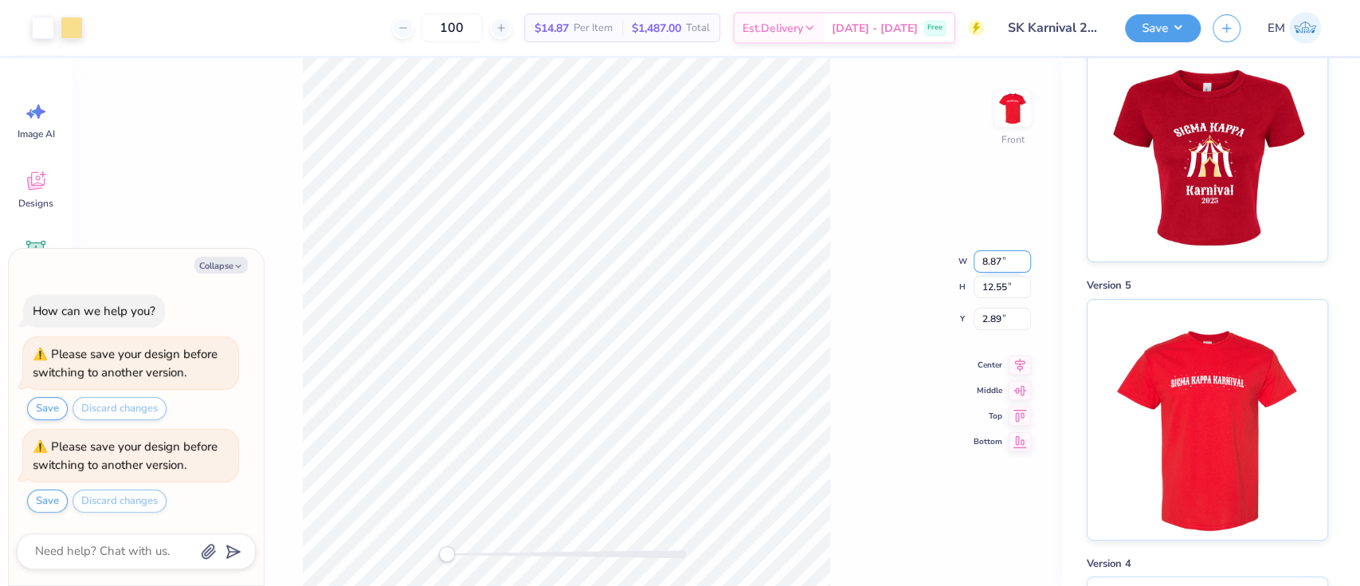
click at [1023, 265] on input "8.87" at bounding box center [1002, 261] width 57 height 22
click at [1023, 265] on input "8.86" at bounding box center [1002, 261] width 57 height 22
click at [1023, 265] on input "8.85" at bounding box center [1002, 261] width 57 height 22
click at [1023, 265] on input "8.84" at bounding box center [1002, 261] width 57 height 22
click at [1023, 265] on input "8.83" at bounding box center [1002, 261] width 57 height 22
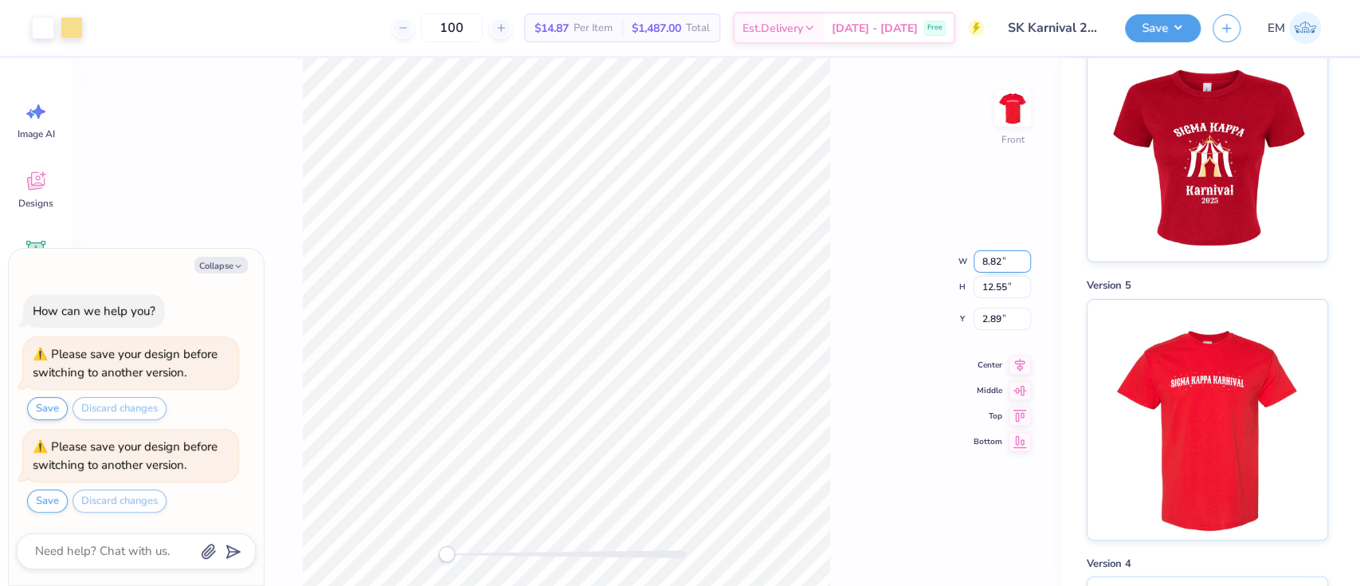
click at [1023, 265] on input "8.82" at bounding box center [1002, 261] width 57 height 22
click at [1023, 265] on input "8.81" at bounding box center [1002, 261] width 57 height 22
click at [1023, 265] on input "8.8" at bounding box center [1002, 261] width 57 height 22
click at [1023, 265] on input "8.79" at bounding box center [1002, 261] width 57 height 22
click at [1023, 265] on input "8.78" at bounding box center [1002, 261] width 57 height 22
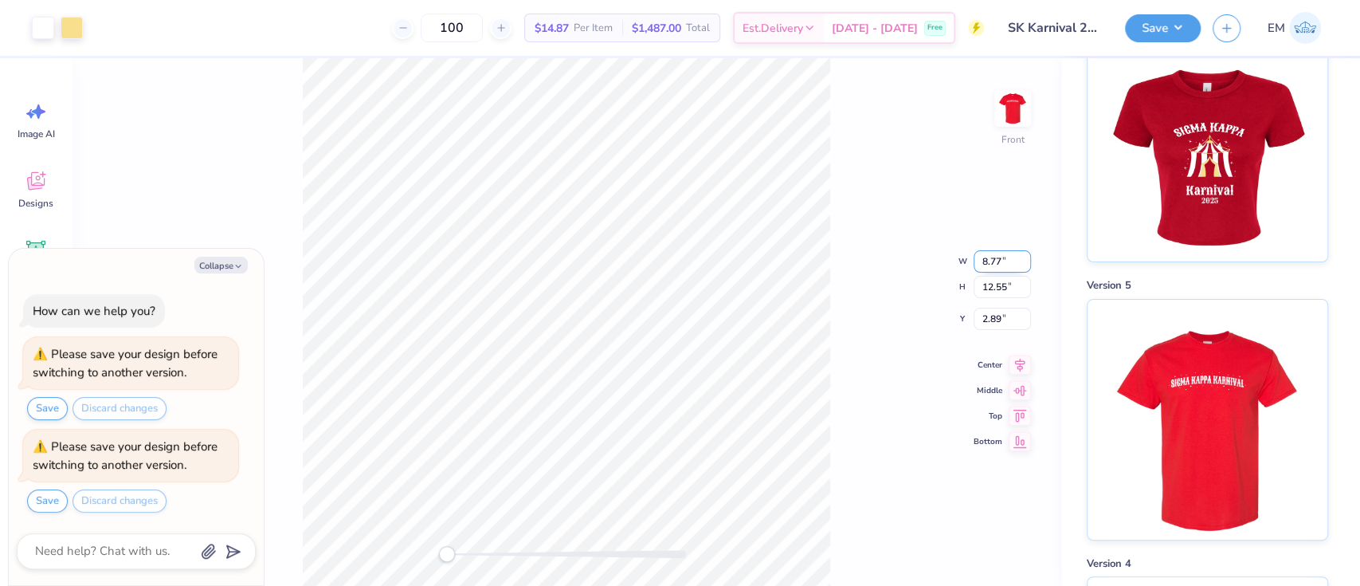
click at [1023, 265] on input "8.77" at bounding box center [1002, 261] width 57 height 22
click at [1023, 265] on input "8.76" at bounding box center [1002, 261] width 57 height 22
click at [1023, 265] on input "8.75" at bounding box center [1002, 261] width 57 height 22
click at [1023, 265] on input "8.74" at bounding box center [1002, 261] width 57 height 22
click at [1023, 265] on input "8.73" at bounding box center [1002, 261] width 57 height 22
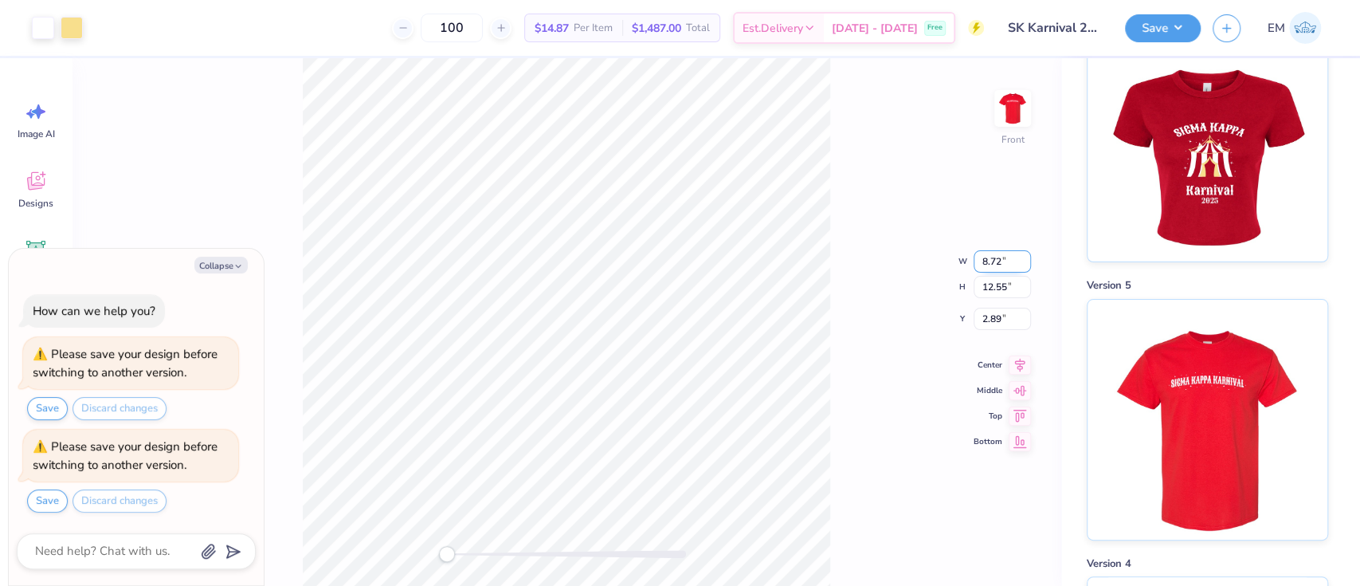
click at [1023, 265] on input "8.72" at bounding box center [1002, 261] width 57 height 22
click at [1023, 265] on input "8.71" at bounding box center [1002, 261] width 57 height 22
click at [1023, 265] on input "8.7" at bounding box center [1002, 261] width 57 height 22
type input "8.69"
click at [1023, 265] on input "8.69" at bounding box center [1002, 261] width 57 height 22
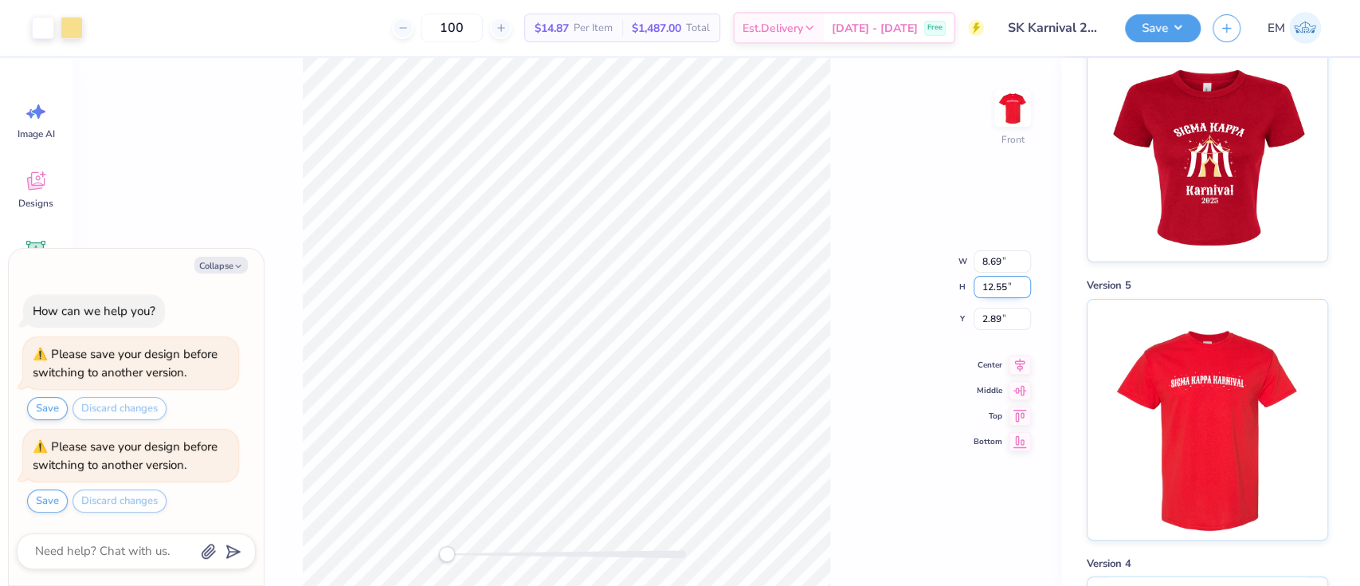
click at [1005, 290] on div "Front W 8.69 8.69 " H 12.55 12.55 " Y 2.89 2.89 " Center Middle Top Bottom" at bounding box center [567, 322] width 990 height 528
type textarea "x"
type input "6.86"
type input "9.66"
type input "4.40"
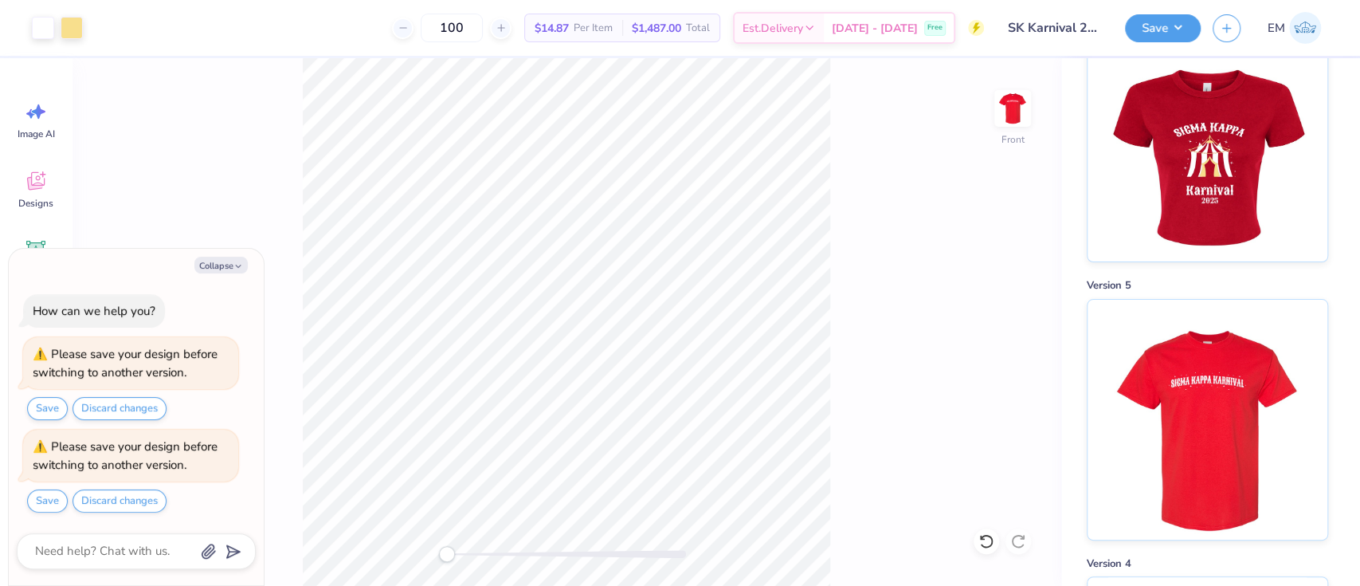
type textarea "x"
click at [1023, 268] on input "9.67" at bounding box center [1002, 274] width 57 height 22
click at [1023, 268] on input "9.68" at bounding box center [1002, 274] width 57 height 22
click at [1023, 268] on input "9.69" at bounding box center [1002, 274] width 57 height 22
click at [1023, 268] on input "9.7" at bounding box center [1002, 274] width 57 height 22
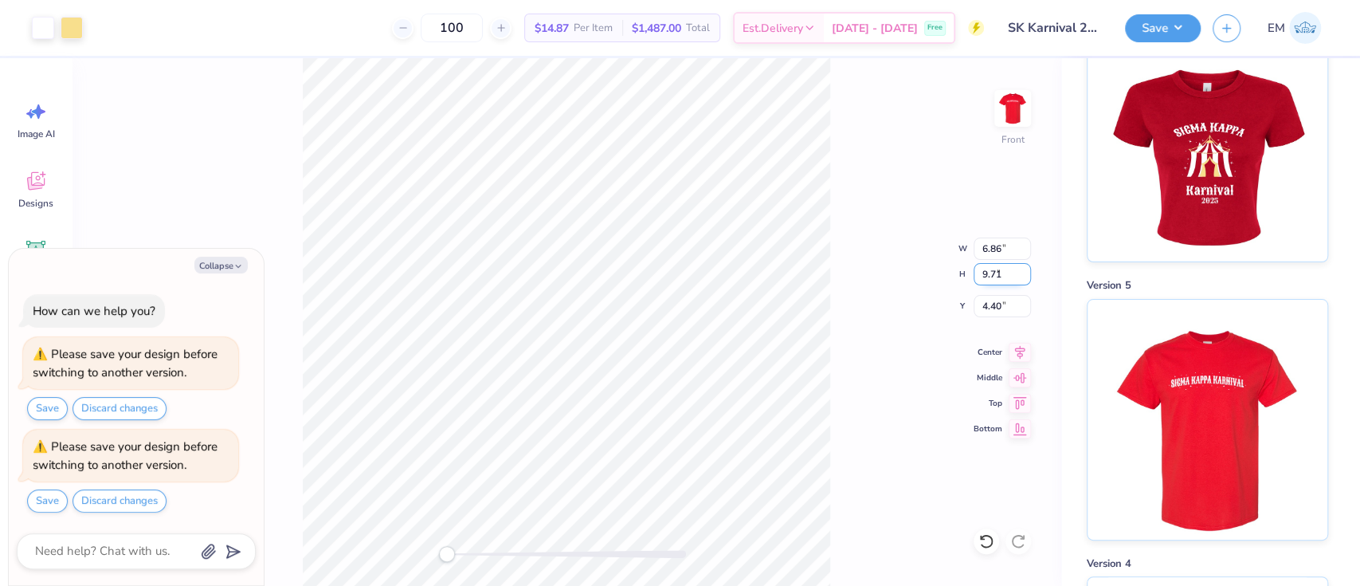
click at [1023, 268] on input "9.71" at bounding box center [1002, 274] width 57 height 22
click at [1023, 269] on input "9.72" at bounding box center [1002, 274] width 57 height 22
click at [1023, 269] on input "9.73" at bounding box center [1002, 274] width 57 height 22
click at [1023, 269] on input "9.74" at bounding box center [1002, 274] width 57 height 22
click at [1023, 269] on input "9.75" at bounding box center [1002, 274] width 57 height 22
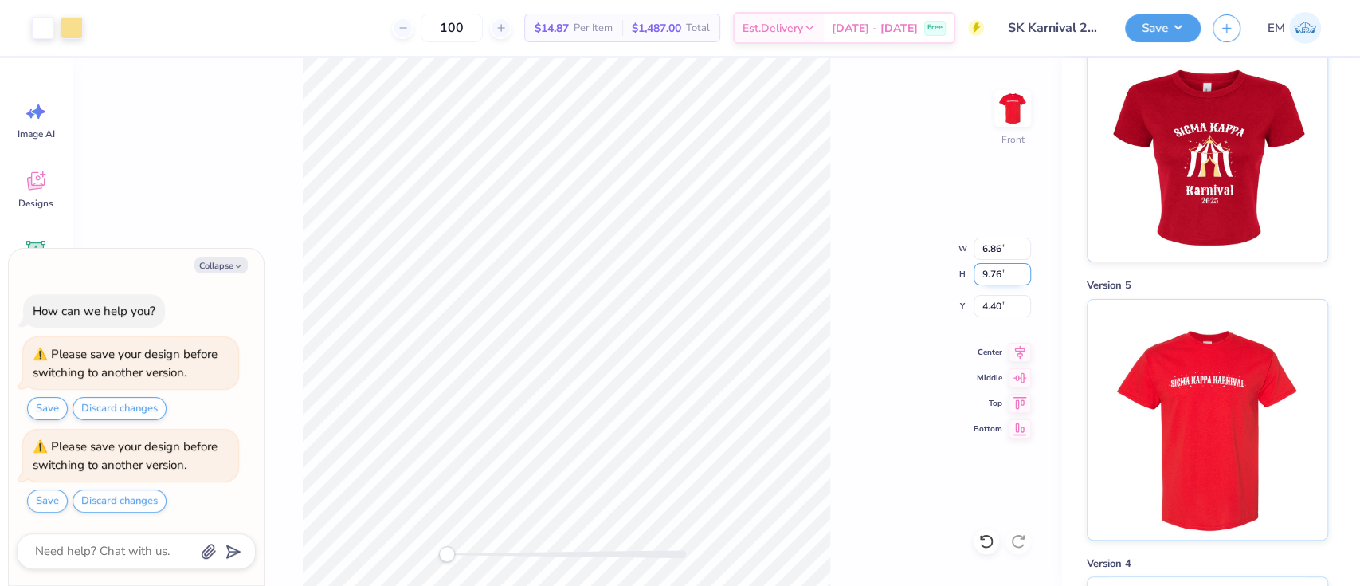
click at [1023, 269] on input "9.76" at bounding box center [1002, 274] width 57 height 22
click at [1023, 269] on input "9.77" at bounding box center [1002, 274] width 57 height 22
click at [1023, 269] on input "9.78" at bounding box center [1002, 274] width 57 height 22
click at [1023, 269] on input "9.79" at bounding box center [1002, 274] width 57 height 22
click at [1023, 269] on input "9.8" at bounding box center [1002, 274] width 57 height 22
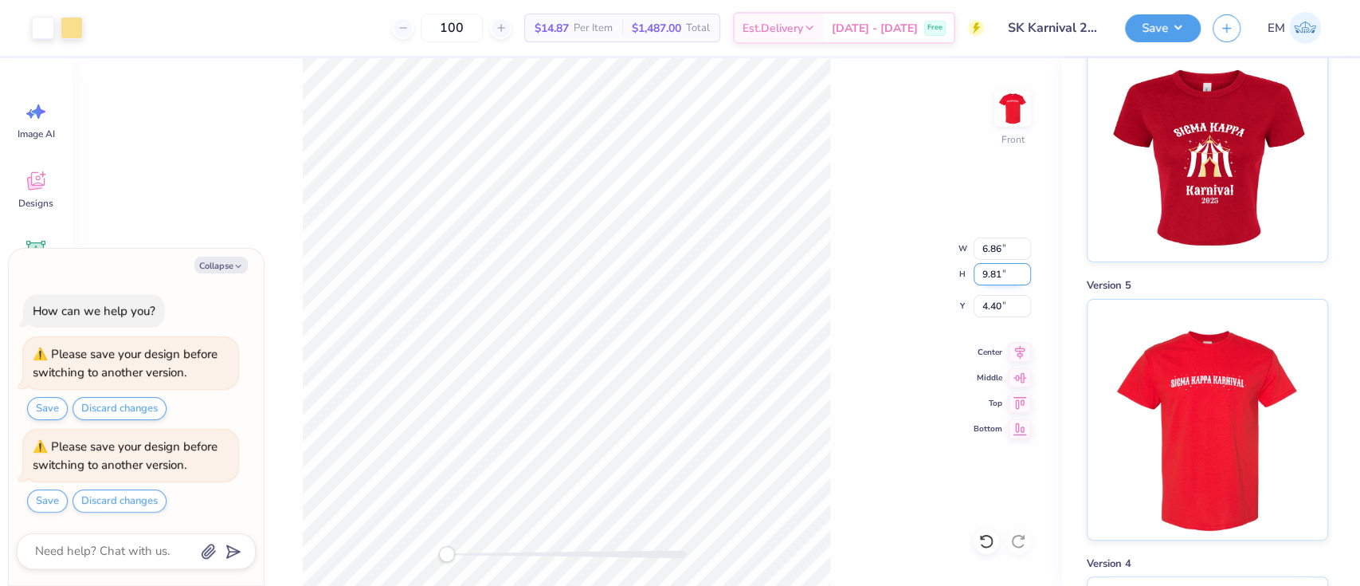
click at [1023, 269] on input "9.81" at bounding box center [1002, 274] width 57 height 22
click at [1023, 269] on input "9.82" at bounding box center [1002, 274] width 57 height 22
click at [1023, 269] on input "9.83" at bounding box center [1002, 274] width 57 height 22
click at [1023, 269] on input "9.84" at bounding box center [1002, 274] width 57 height 22
click at [1023, 269] on input "9.85" at bounding box center [1002, 274] width 57 height 22
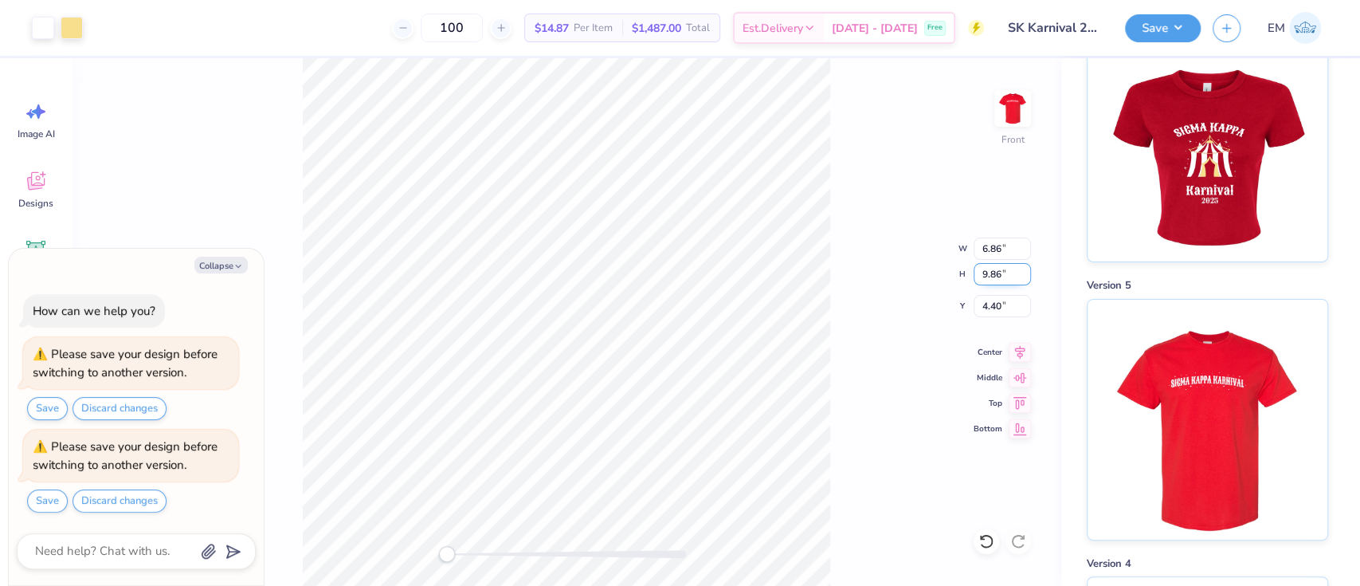
click at [1023, 269] on input "9.86" at bounding box center [1002, 274] width 57 height 22
click at [1023, 269] on input "9.87" at bounding box center [1002, 274] width 57 height 22
click at [1023, 269] on input "9.88" at bounding box center [1002, 274] width 57 height 22
click at [1023, 269] on input "9.89" at bounding box center [1002, 274] width 57 height 22
click at [1023, 269] on input "9.9" at bounding box center [1002, 274] width 57 height 22
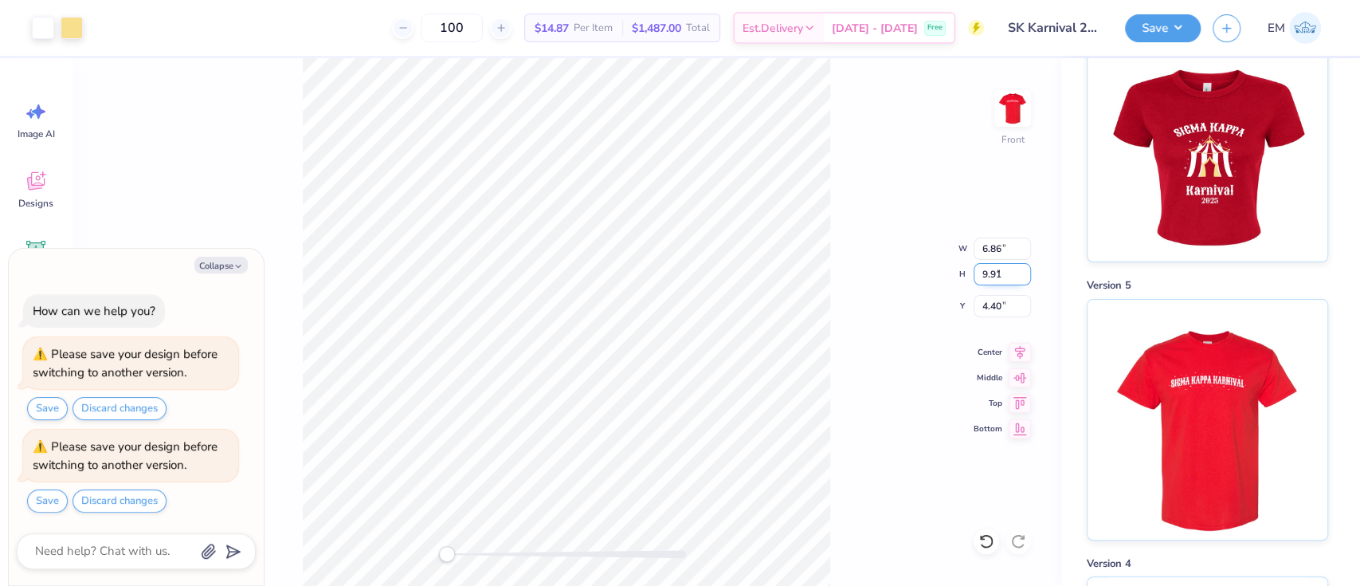
click at [1023, 269] on input "9.91" at bounding box center [1002, 274] width 57 height 22
type input "9.92"
click at [1029, 269] on input "9.92" at bounding box center [1002, 274] width 57 height 22
click at [913, 245] on div "Front W 6.86 6.86 " H 9.92 9.92 " Y 4.40 4.40 " Center Middle Top Bottom" at bounding box center [567, 322] width 990 height 528
type textarea "x"
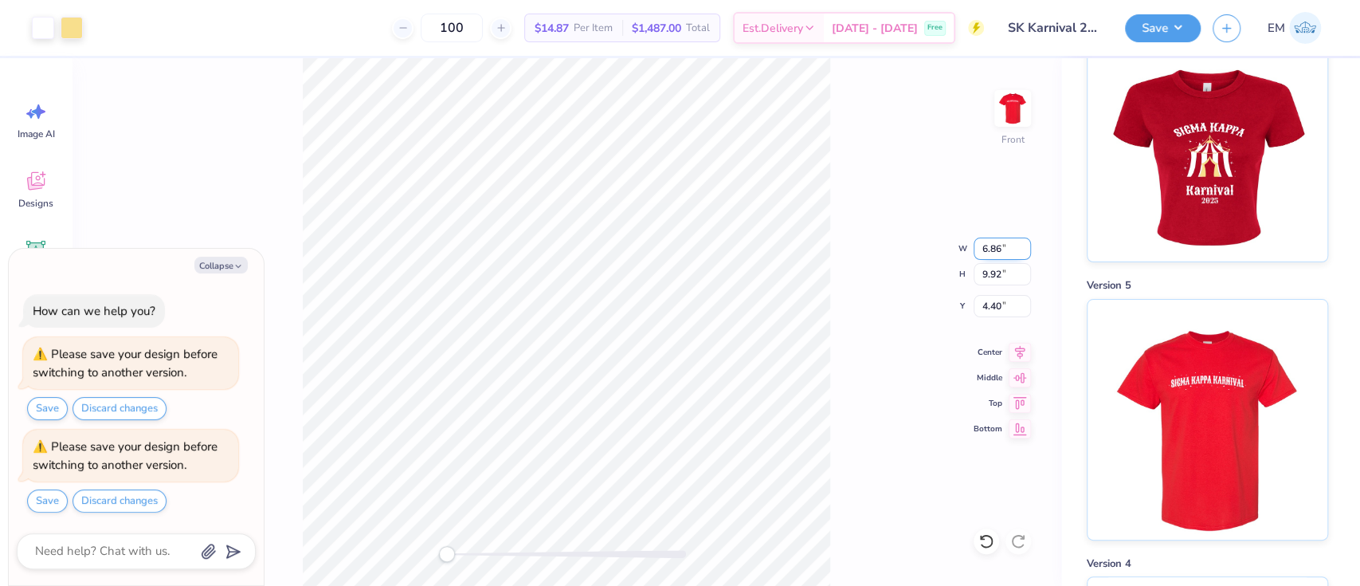
type input "7.25"
type input "9.95"
type input "4.24"
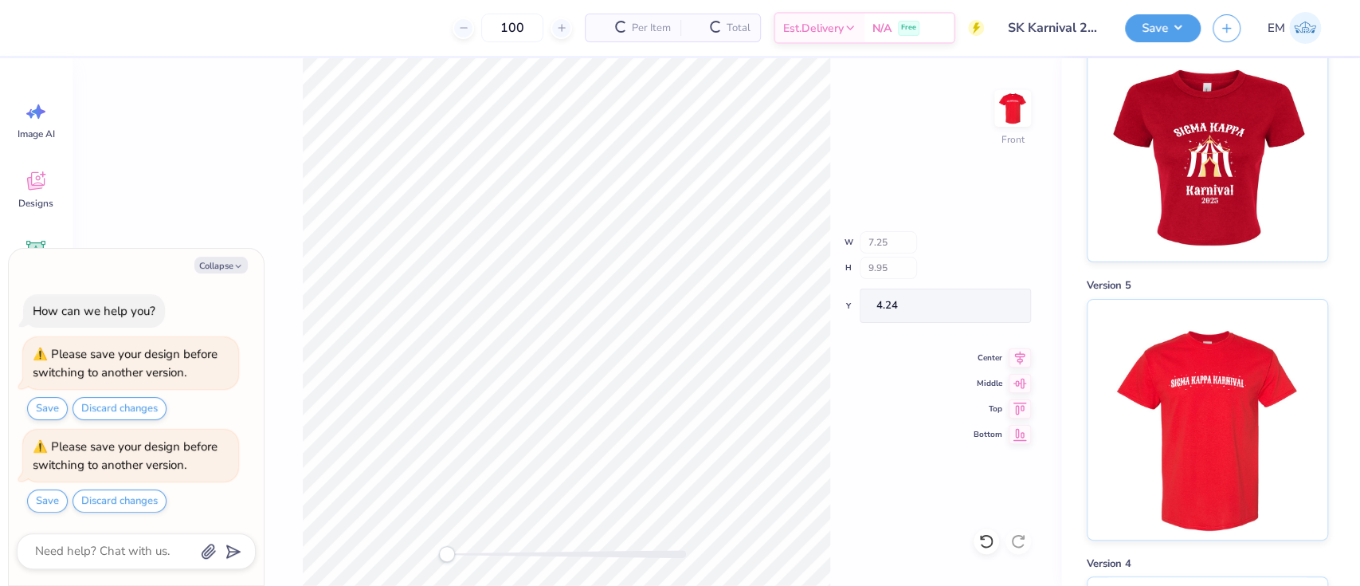
type textarea "x"
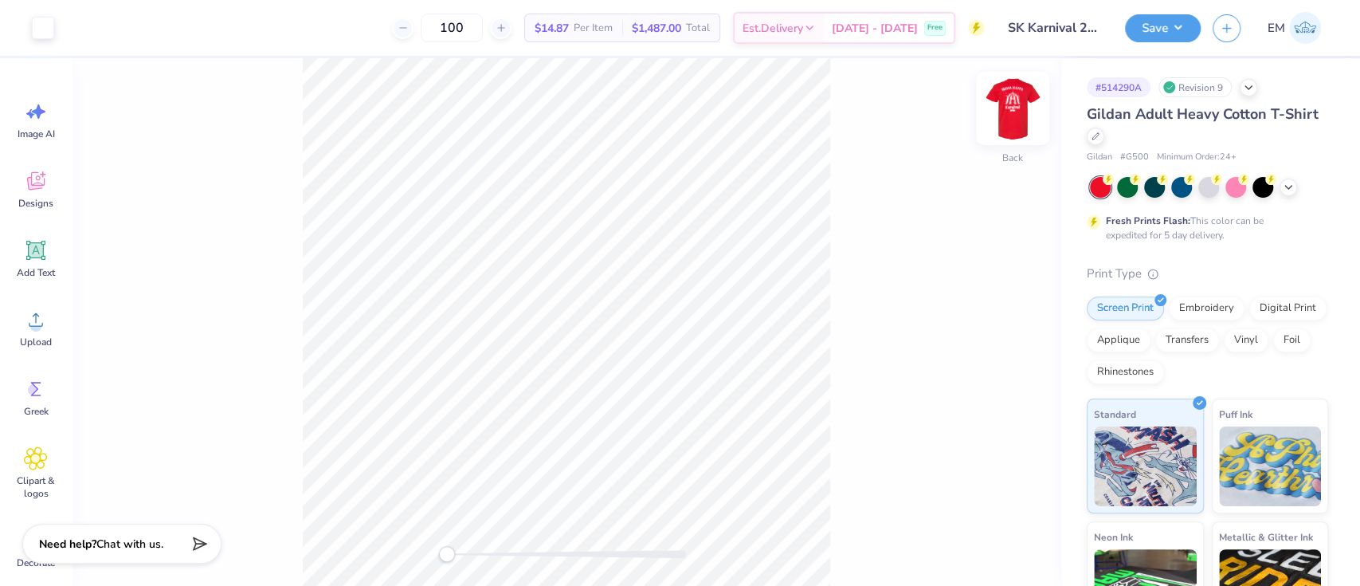
click at [1031, 104] on img at bounding box center [1013, 109] width 64 height 64
type input "3.00"
click at [1251, 87] on icon at bounding box center [1249, 86] width 13 height 13
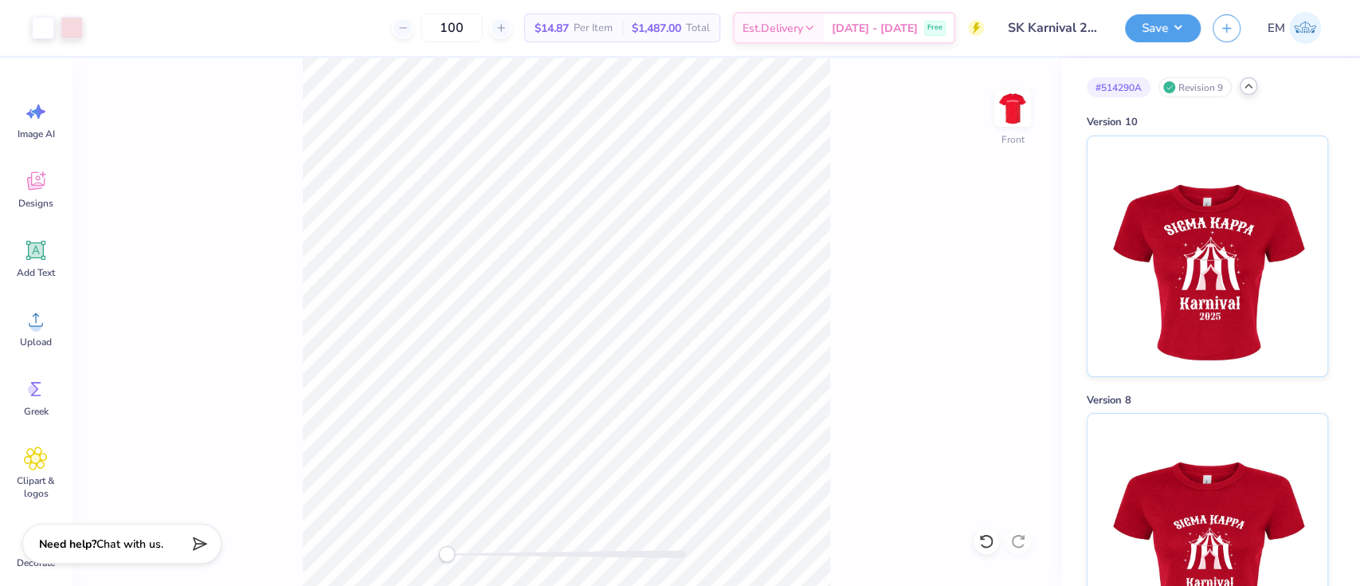
click at [1251, 87] on icon at bounding box center [1249, 86] width 13 height 13
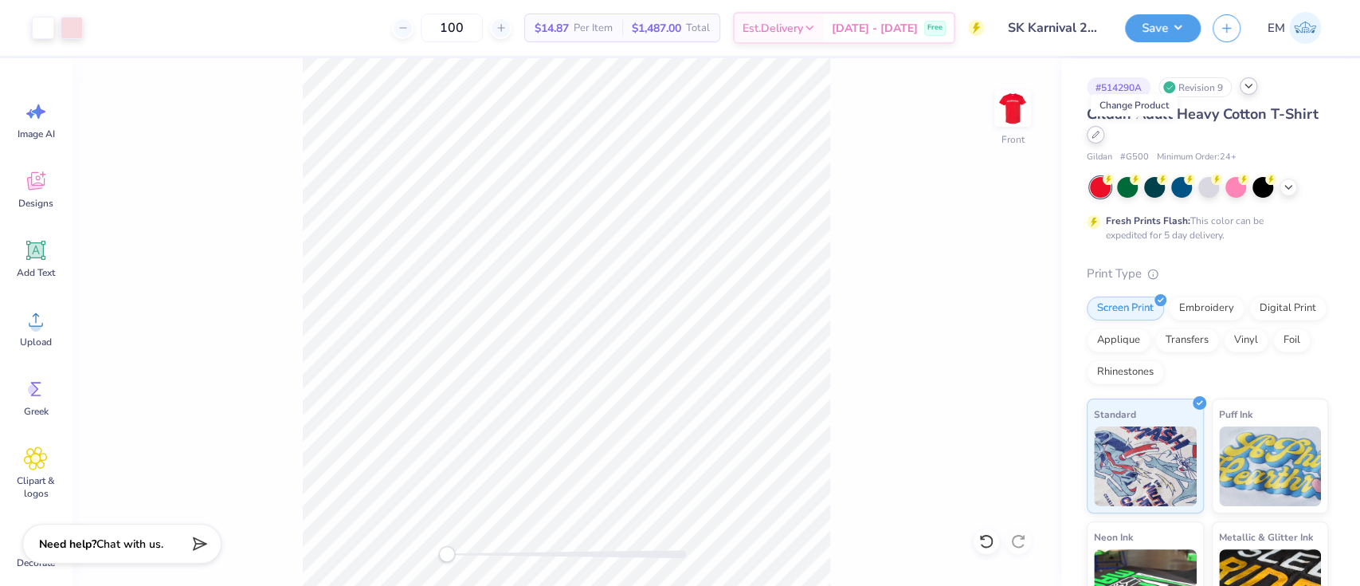
click at [1100, 137] on icon at bounding box center [1096, 135] width 8 height 8
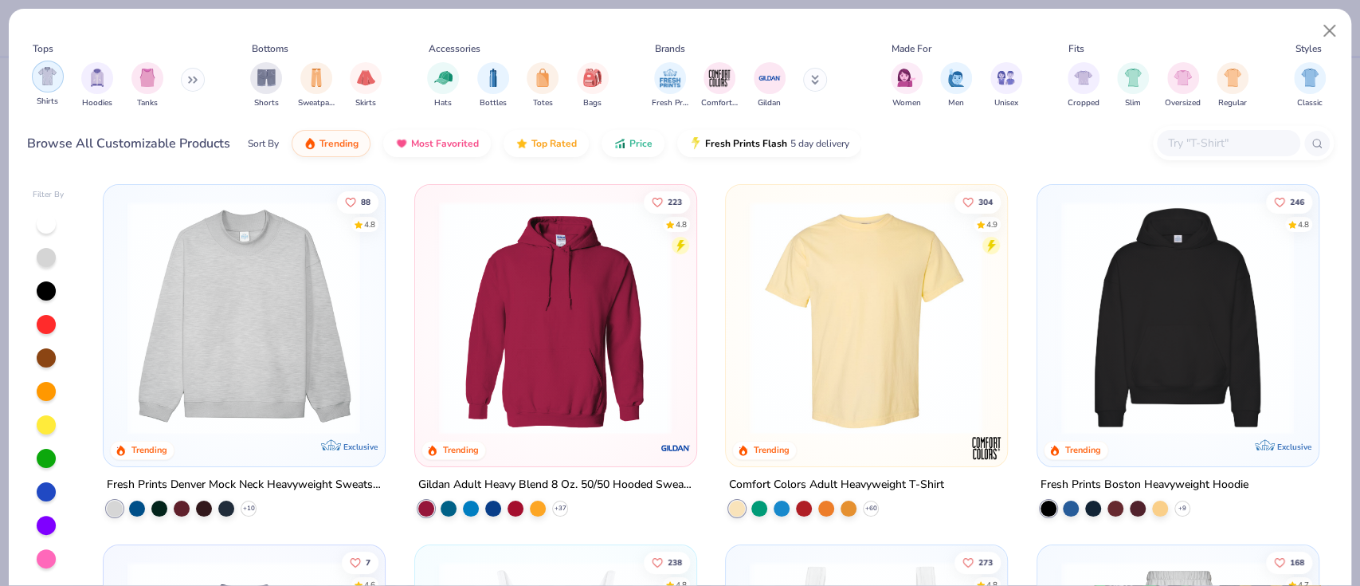
click at [42, 75] on img "filter for Shirts" at bounding box center [47, 76] width 18 height 18
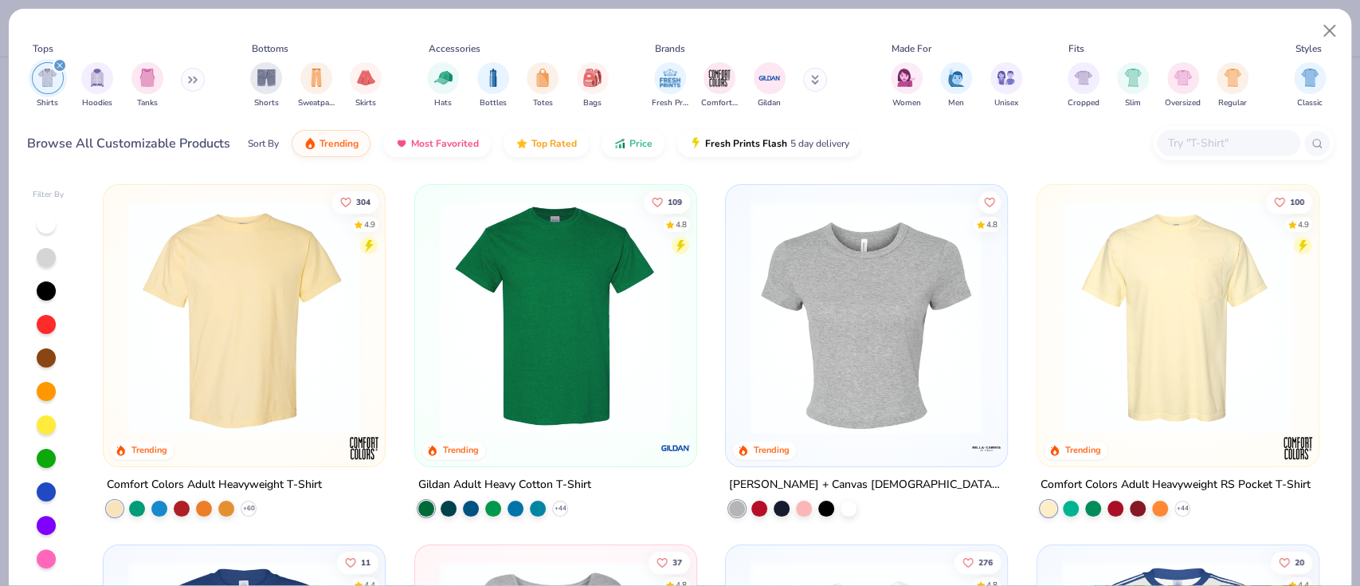
scroll to position [212, 0]
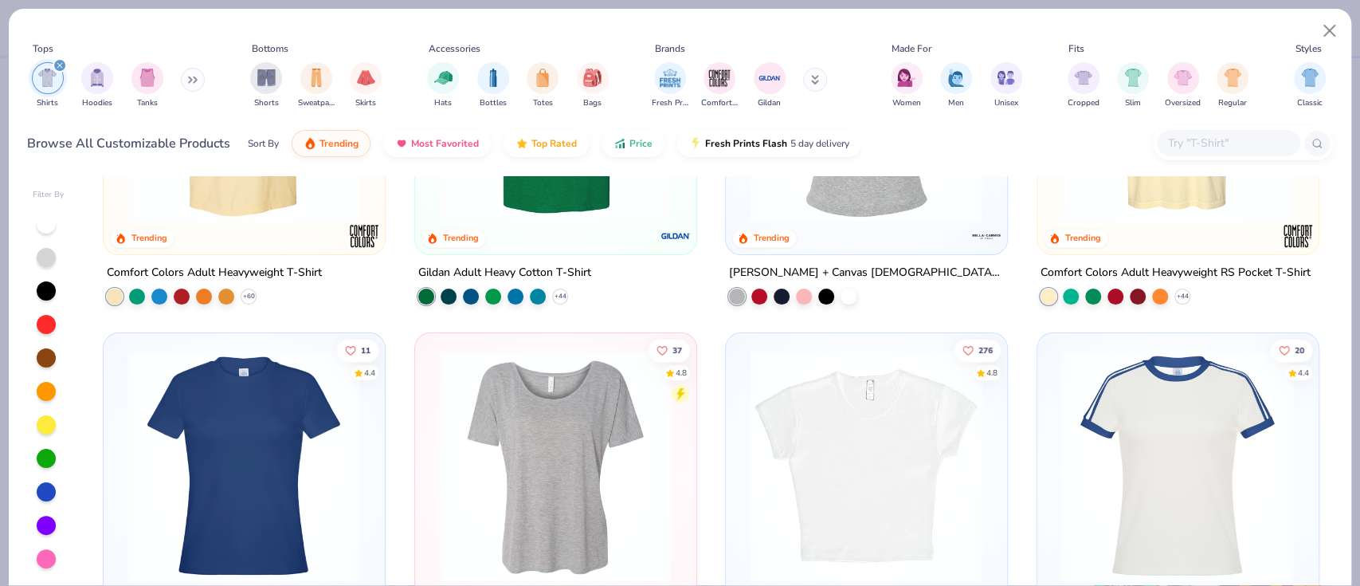
click at [809, 210] on img at bounding box center [866, 106] width 249 height 234
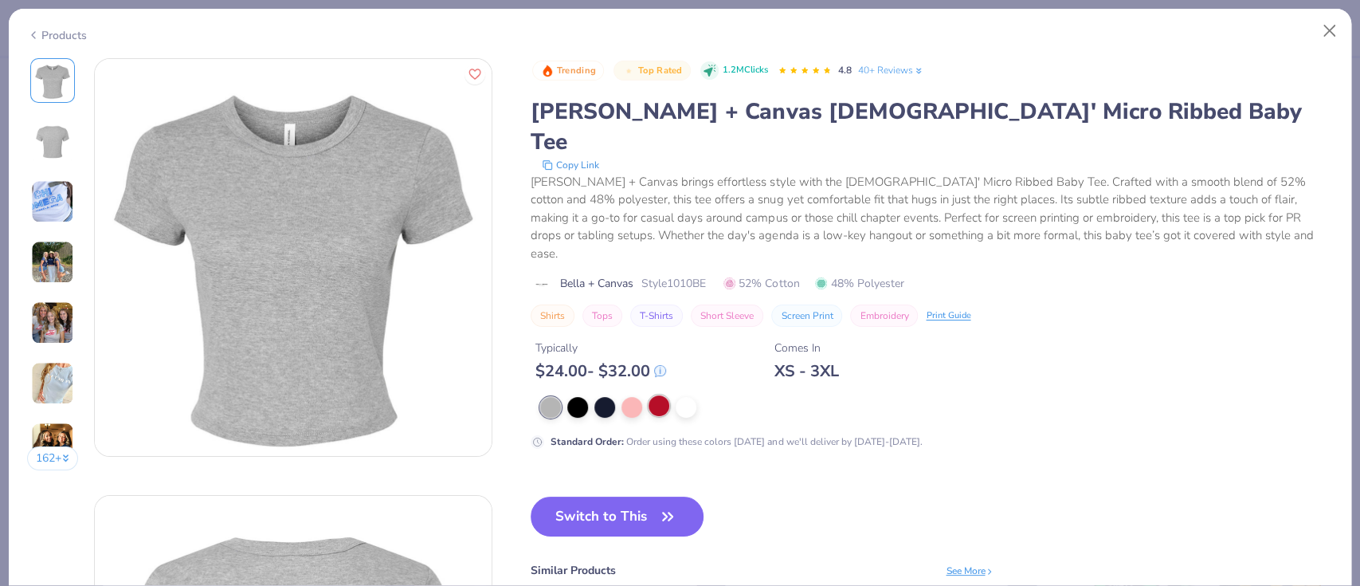
click at [659, 395] on div at bounding box center [659, 405] width 21 height 21
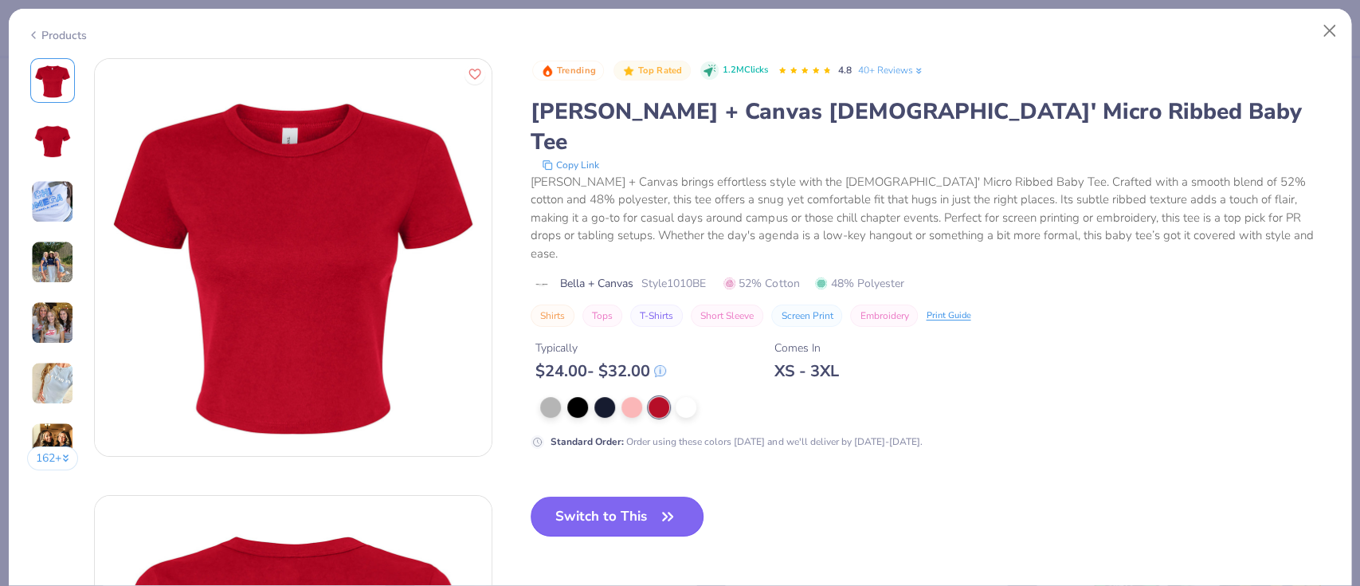
click at [649, 497] on button "Switch to This" at bounding box center [617, 517] width 173 height 40
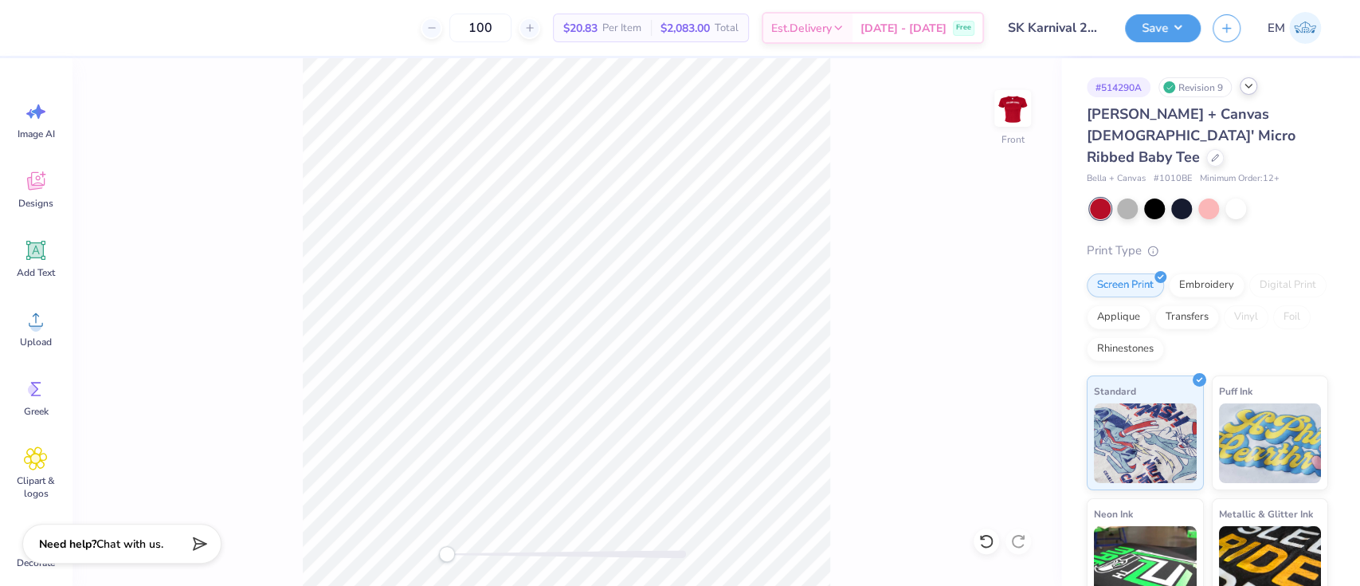
click at [1031, 114] on div "Front" at bounding box center [567, 322] width 990 height 528
click at [1025, 110] on img at bounding box center [1013, 109] width 64 height 64
type input "2.42"
click at [1026, 247] on input "10.9" at bounding box center [1002, 249] width 57 height 22
click at [1026, 247] on input "10.91" at bounding box center [1002, 249] width 57 height 22
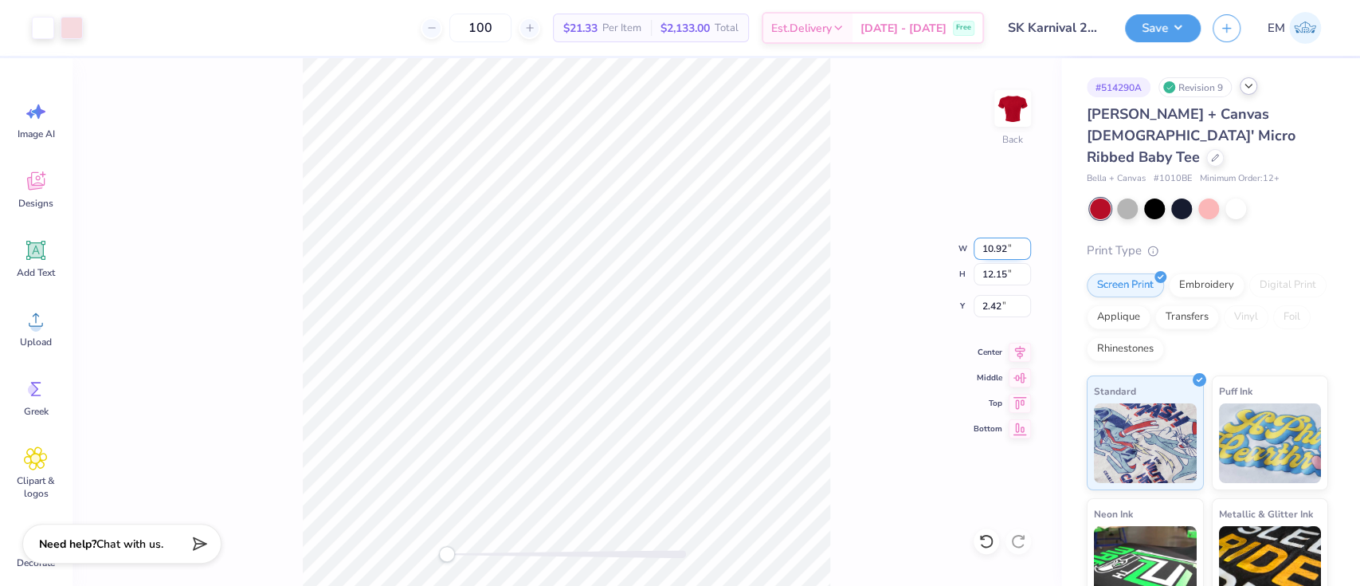
click at [1026, 247] on input "10.92" at bounding box center [1002, 249] width 57 height 22
click at [1026, 245] on input "10.93" at bounding box center [1002, 249] width 57 height 22
click at [1026, 245] on input "10.94" at bounding box center [1002, 249] width 57 height 22
click at [1026, 245] on input "10.95" at bounding box center [1002, 249] width 57 height 22
click at [1026, 245] on input "10.96" at bounding box center [1002, 249] width 57 height 22
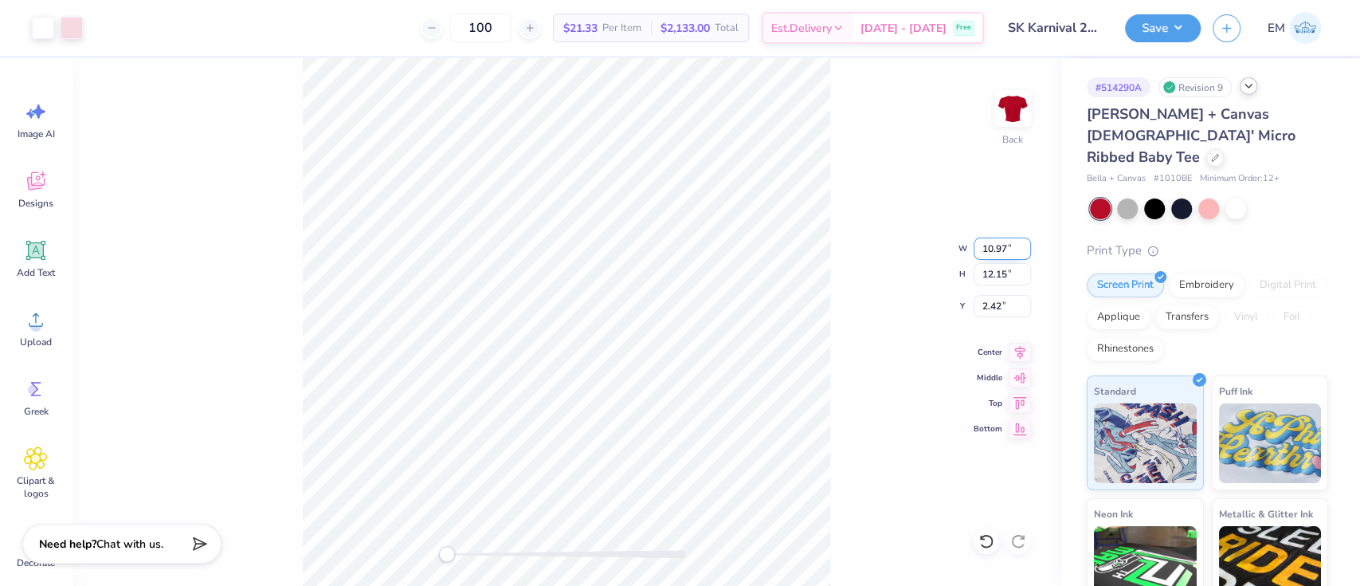
click at [1026, 245] on input "10.97" at bounding box center [1002, 249] width 57 height 22
click at [1026, 245] on input "10.98" at bounding box center [1002, 249] width 57 height 22
click at [1026, 245] on input "10.99" at bounding box center [1002, 249] width 57 height 22
type input "11"
click at [1026, 245] on input "11" at bounding box center [1002, 249] width 57 height 22
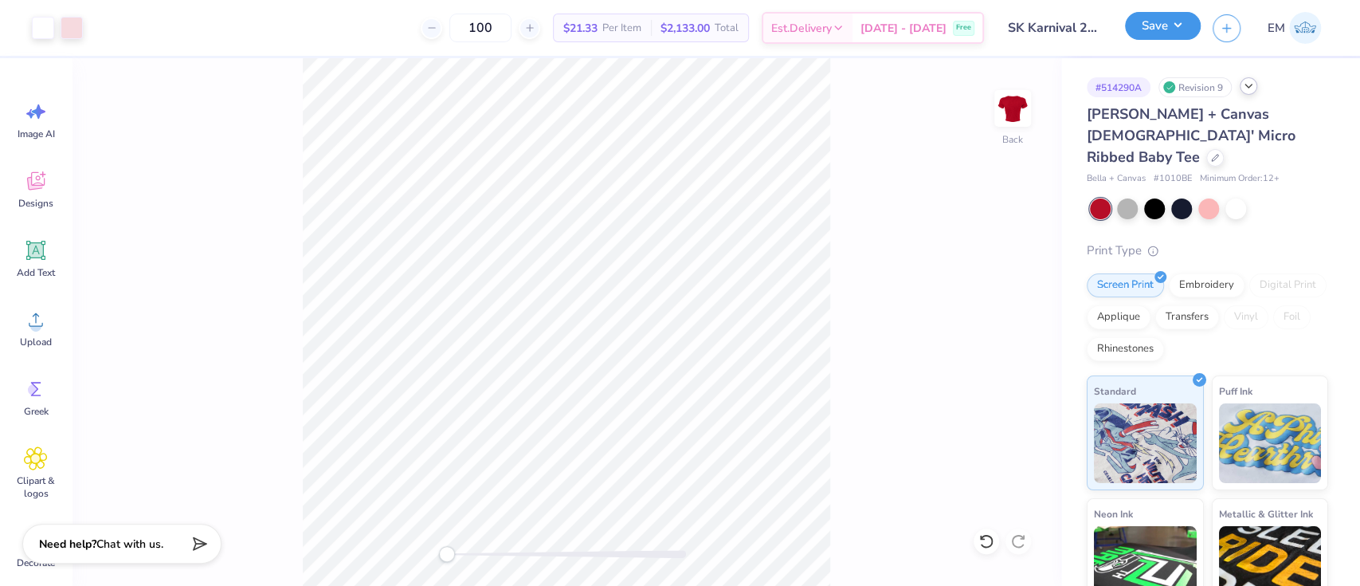
click at [1180, 33] on button "Save" at bounding box center [1163, 26] width 76 height 28
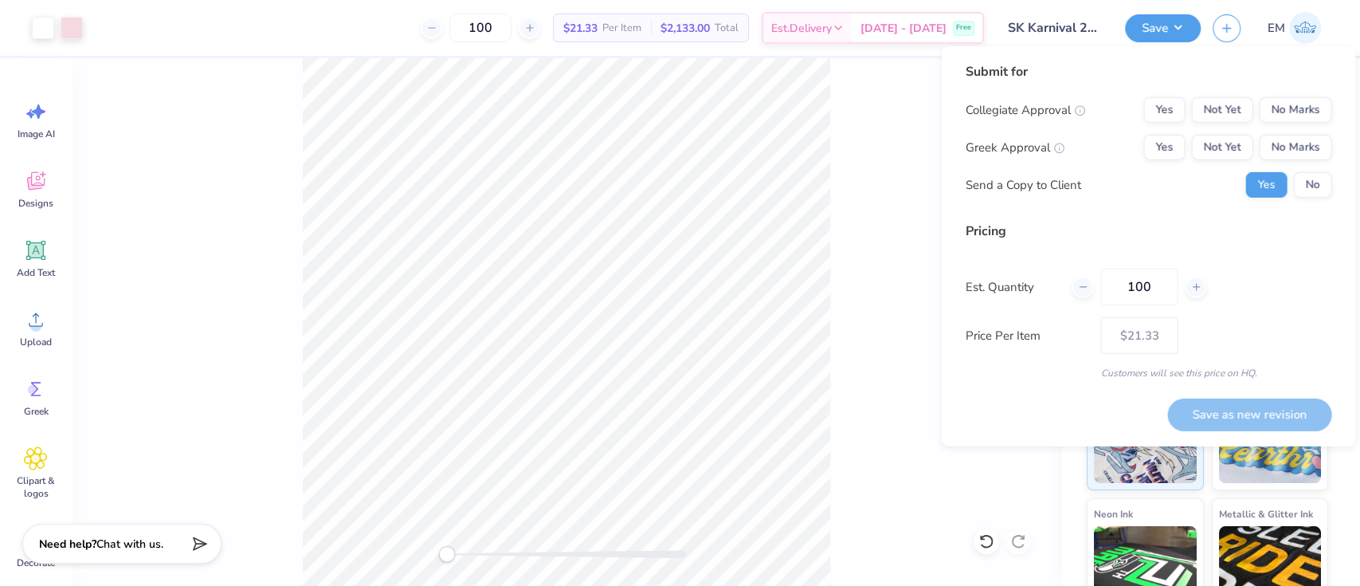
click at [1167, 131] on div "Collegiate Approval Yes Not Yet No Marks Greek Approval Yes Not Yet No Marks Se…" at bounding box center [1148, 147] width 367 height 100
click at [1176, 145] on button "Yes" at bounding box center [1164, 148] width 41 height 26
click at [1322, 104] on button "No Marks" at bounding box center [1295, 110] width 73 height 26
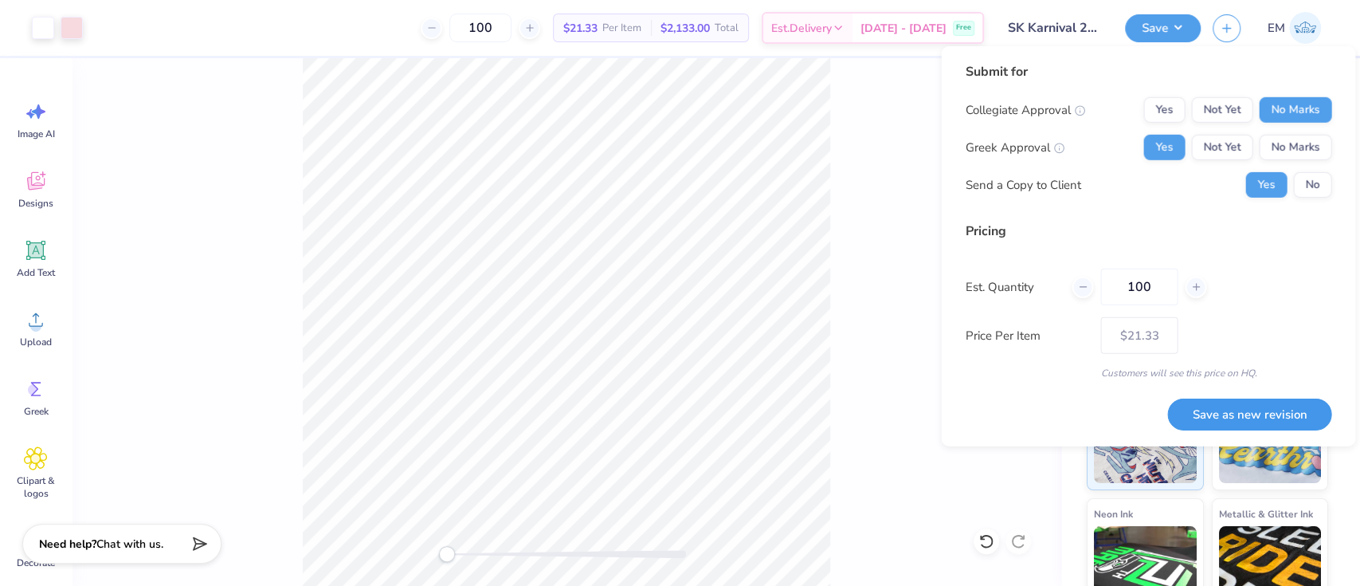
click at [1280, 404] on button "Save as new revision" at bounding box center [1250, 414] width 164 height 33
type input "$21.33"
